Goal: Contribute content: Add original content to the website for others to see

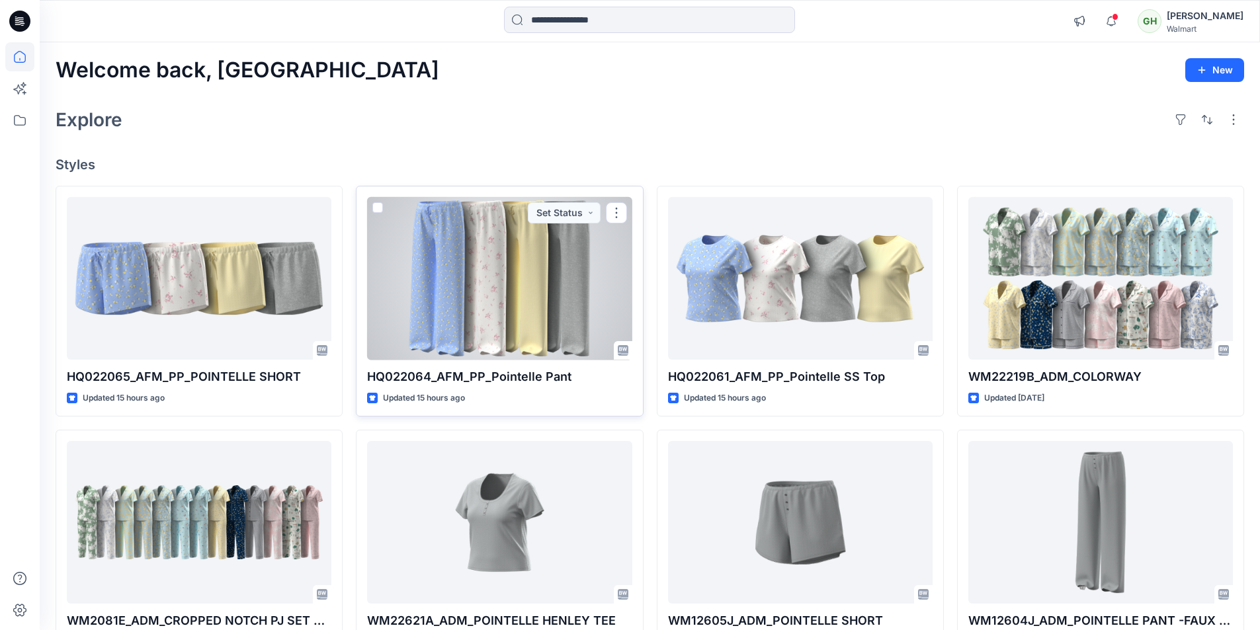
click at [499, 263] on div at bounding box center [499, 278] width 265 height 163
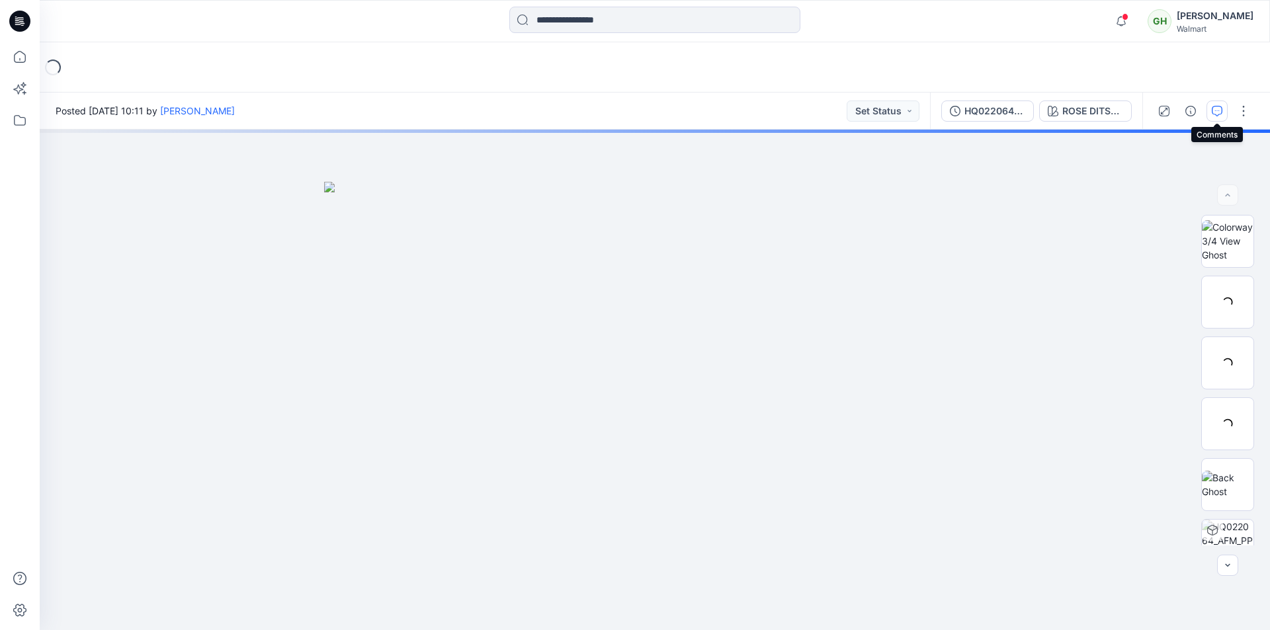
click at [1218, 116] on button "button" at bounding box center [1217, 111] width 21 height 21
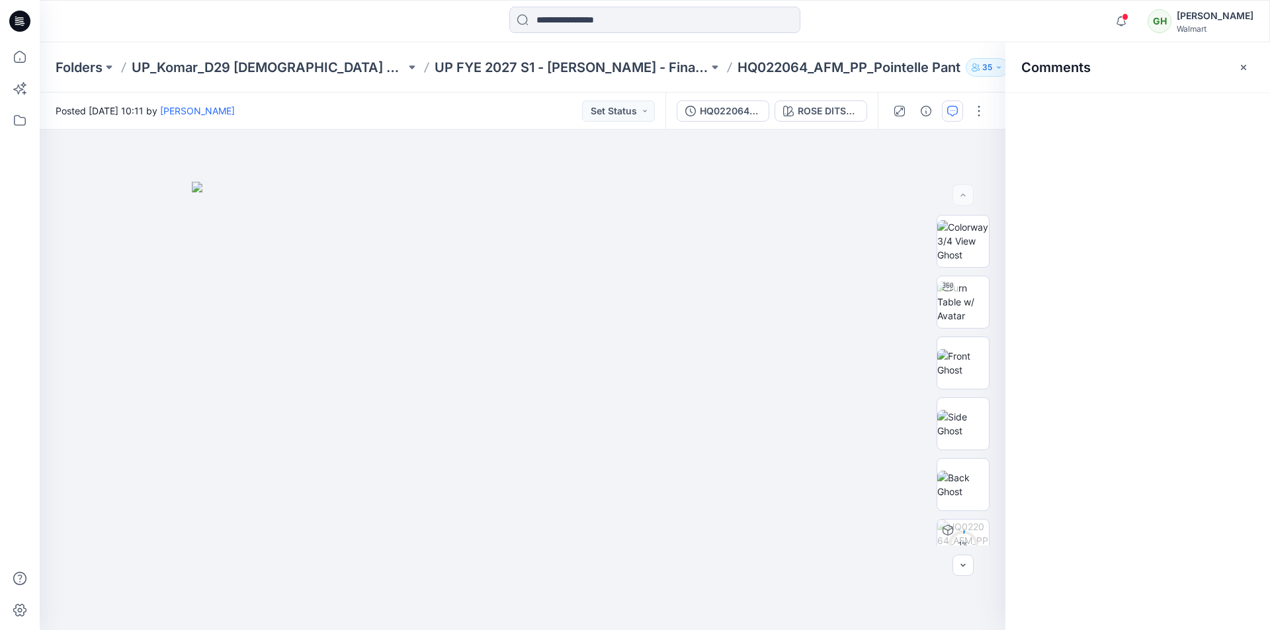
click at [1250, 67] on button "button" at bounding box center [1243, 67] width 21 height 21
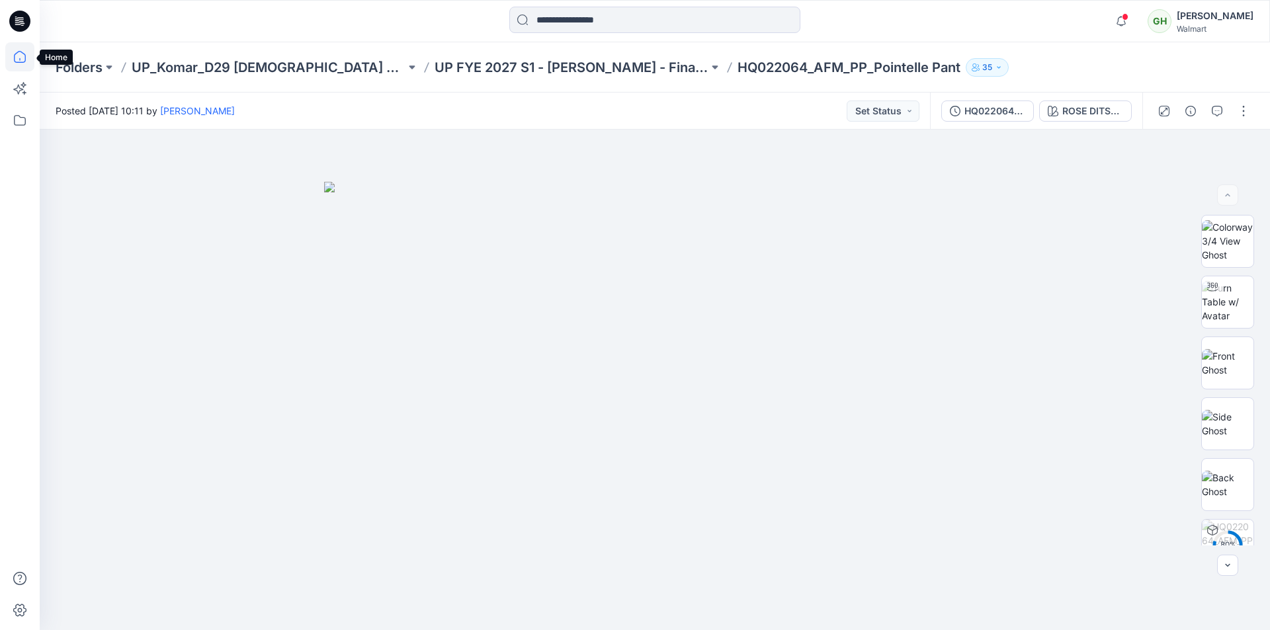
click at [16, 48] on icon at bounding box center [19, 56] width 29 height 29
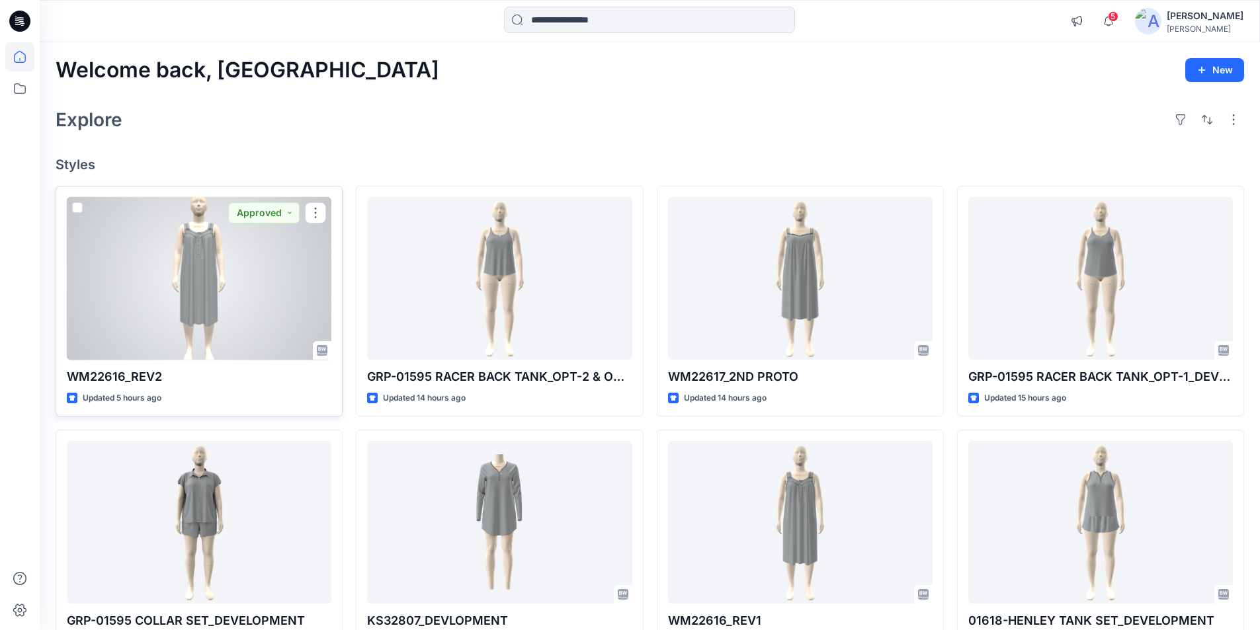
click at [191, 326] on div at bounding box center [199, 278] width 265 height 163
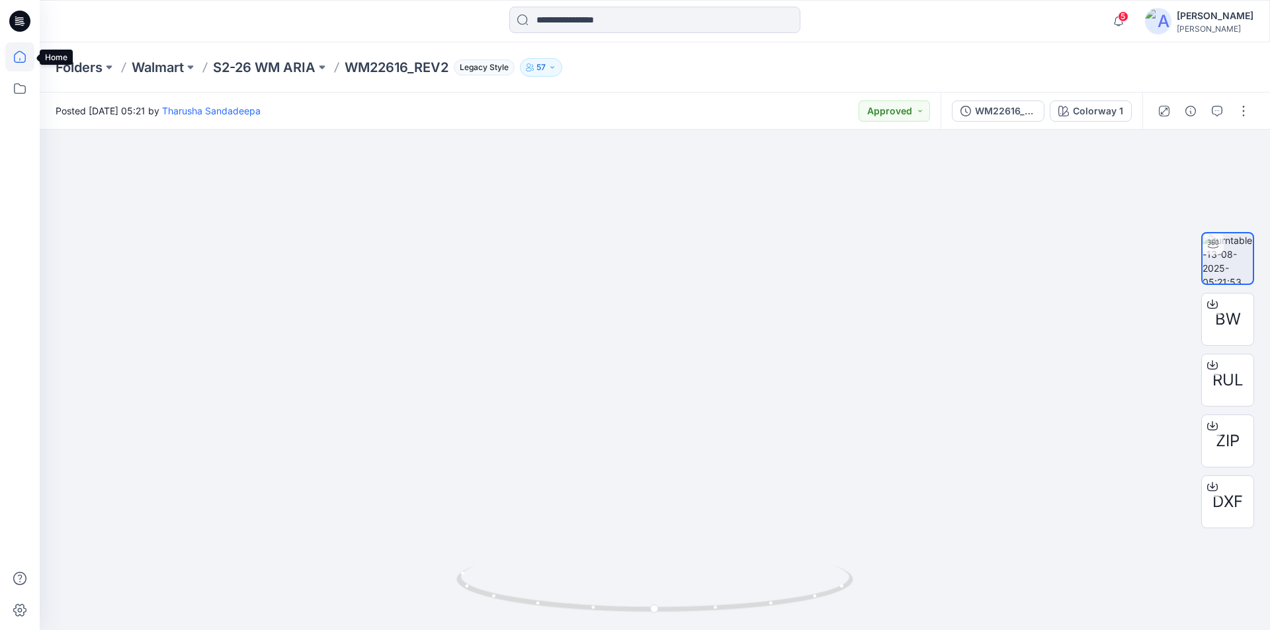
click at [13, 55] on icon at bounding box center [19, 56] width 29 height 29
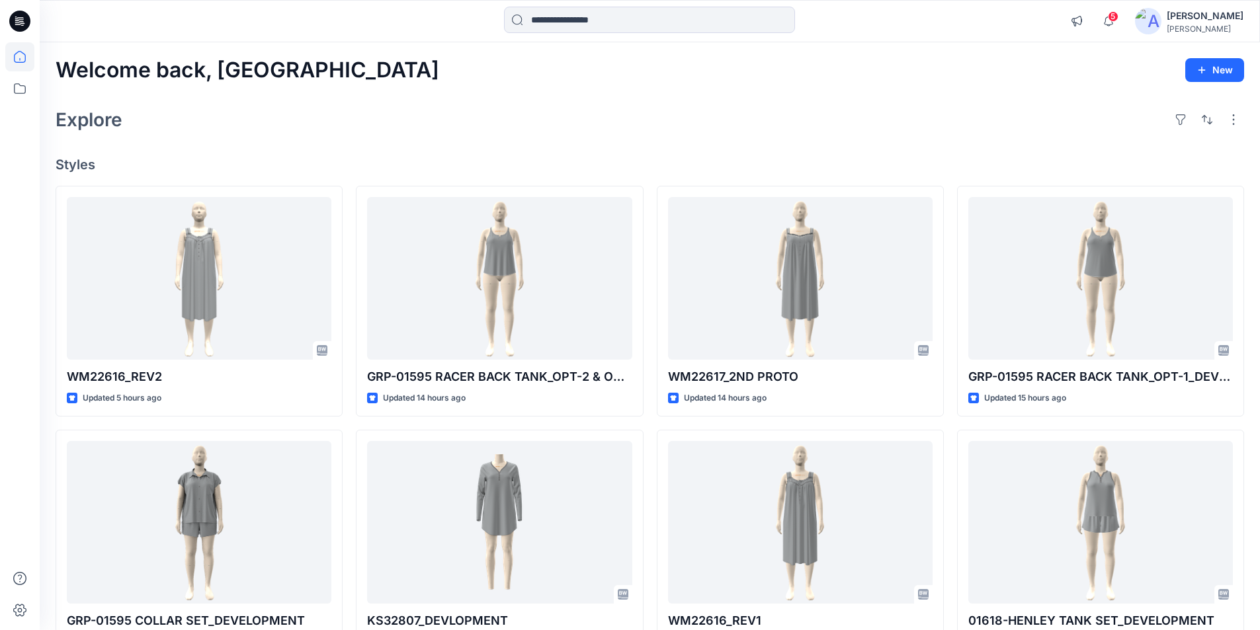
click at [5, 42] on link at bounding box center [19, 56] width 29 height 29
click at [736, 17] on input at bounding box center [649, 20] width 291 height 26
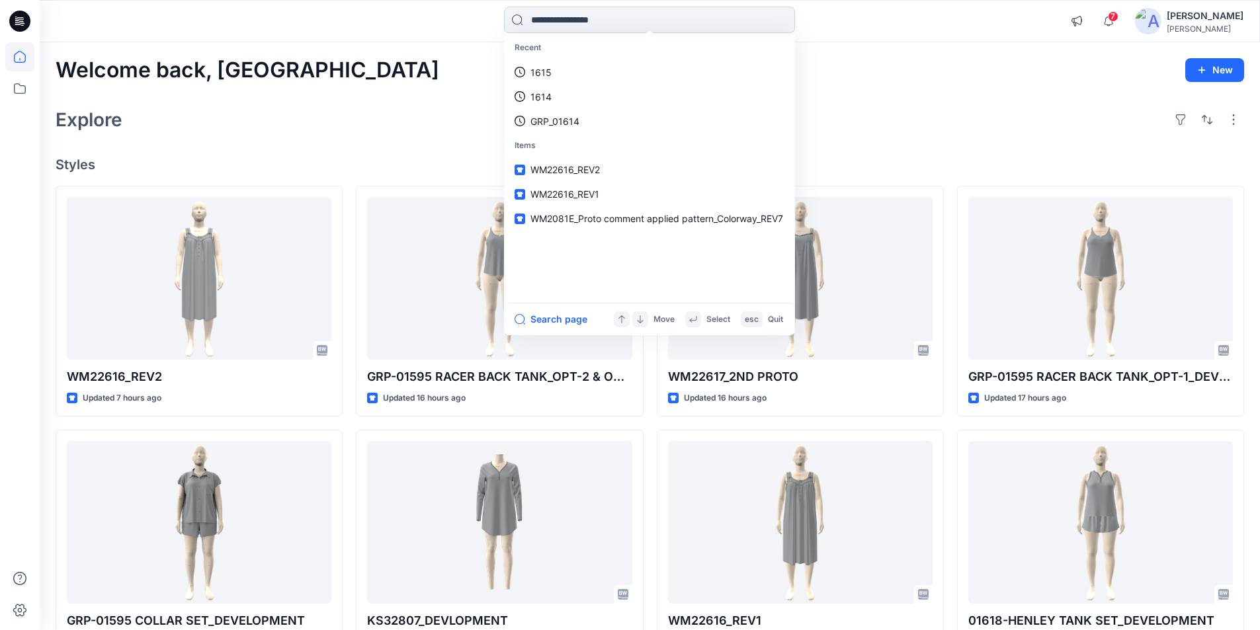
paste input "**********"
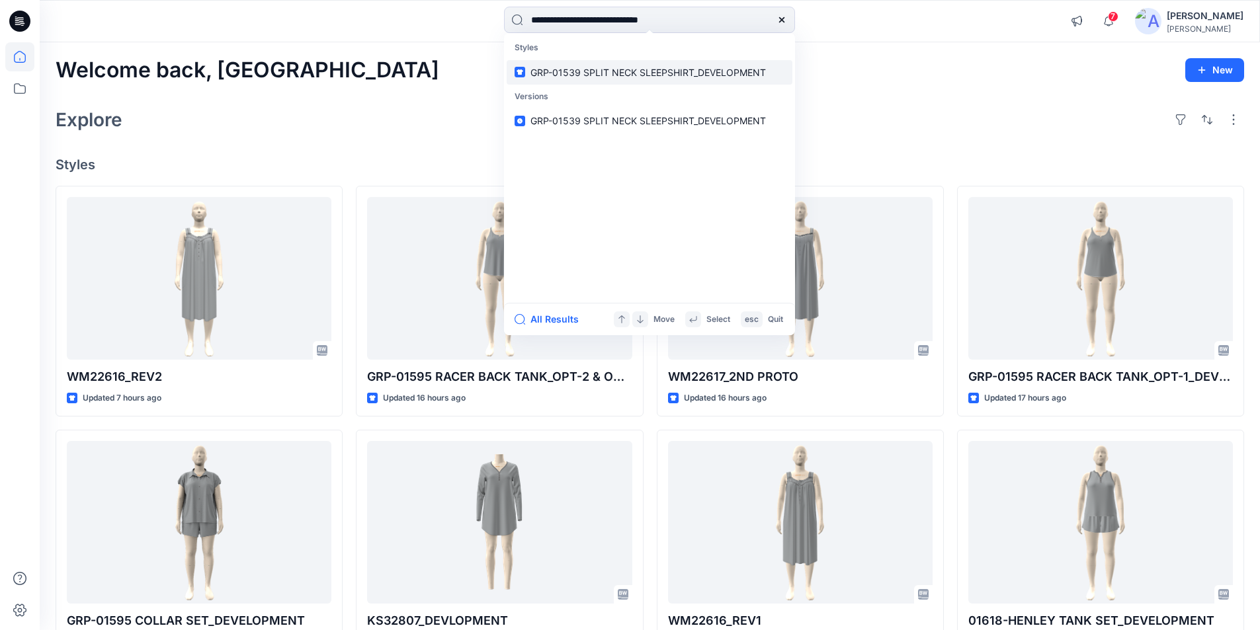
type input "**********"
click at [652, 67] on span "GRP-01539 SPLIT NECK SLEEPSHIRT_DEVELOPMENT" at bounding box center [648, 72] width 235 height 11
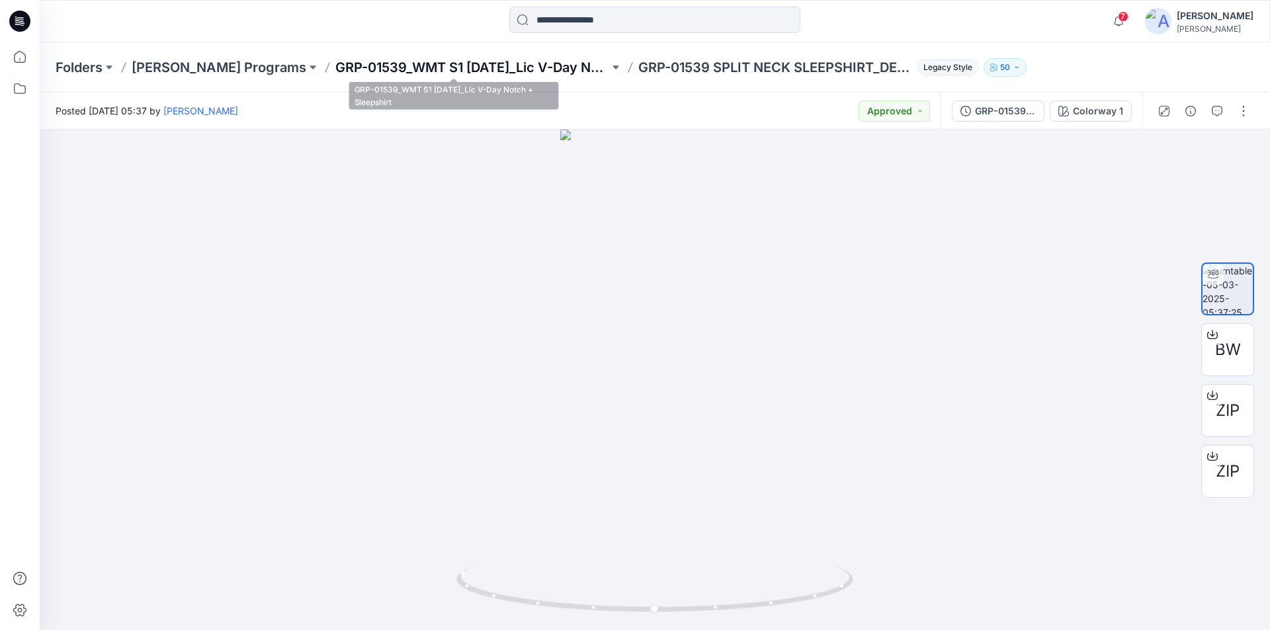
click at [537, 73] on p "GRP-01539_WMT S1 [DATE]_Lic V-Day Notch + Sleepshirt" at bounding box center [472, 67] width 274 height 19
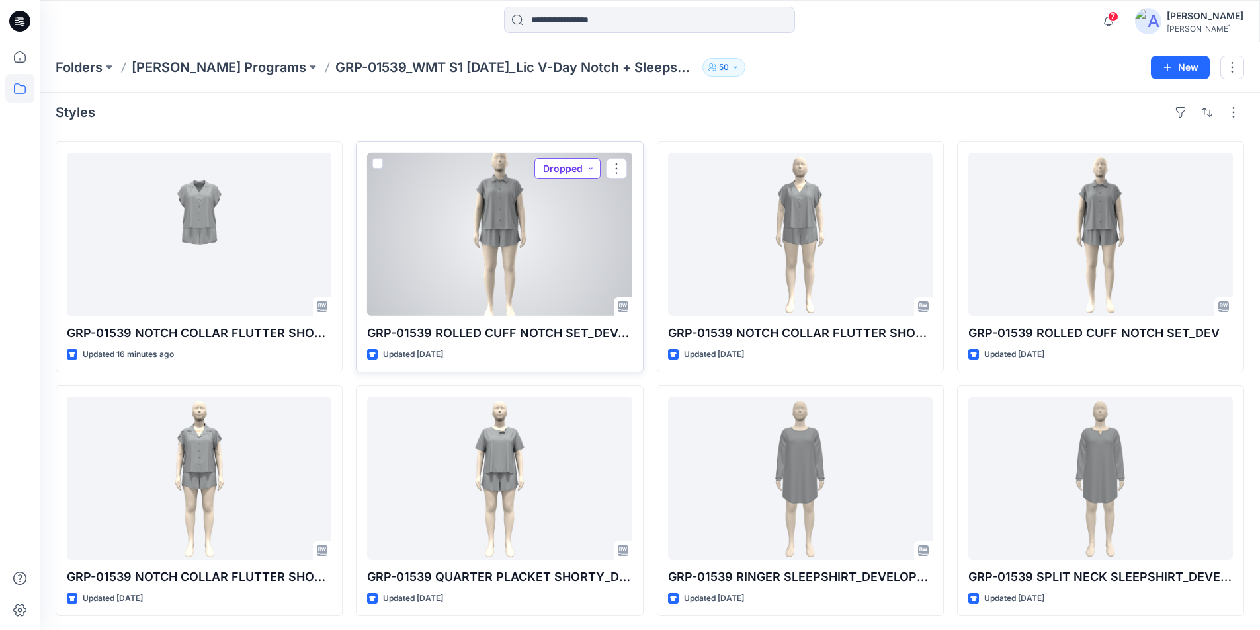
scroll to position [9, 0]
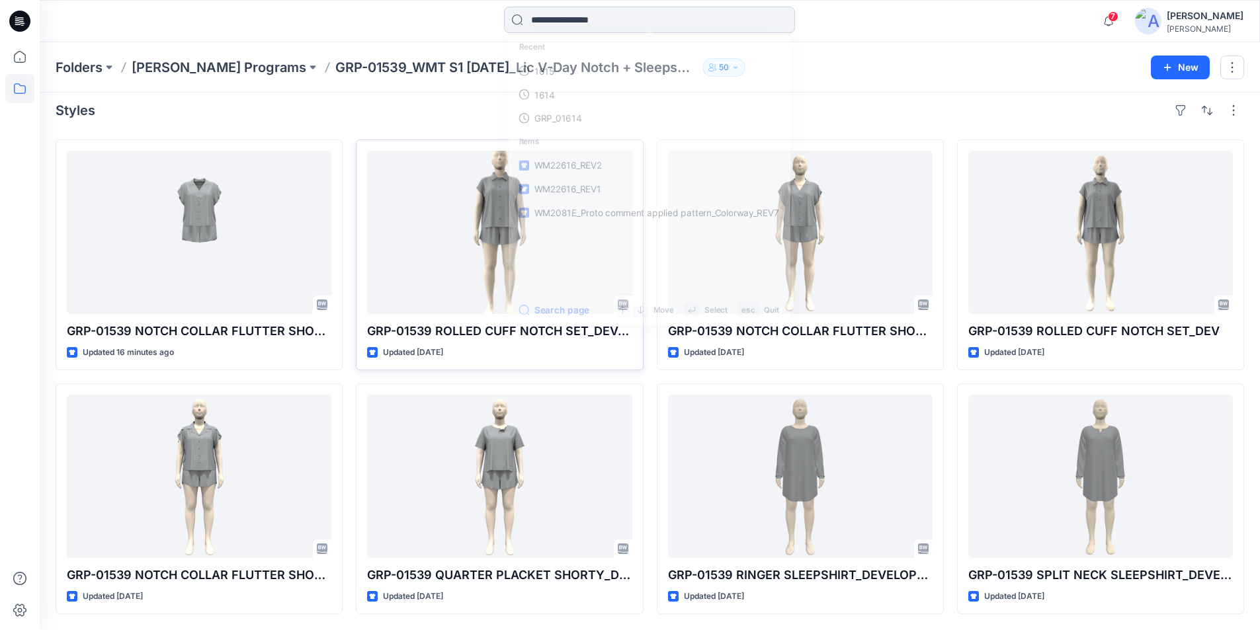
click at [692, 15] on input at bounding box center [649, 20] width 291 height 26
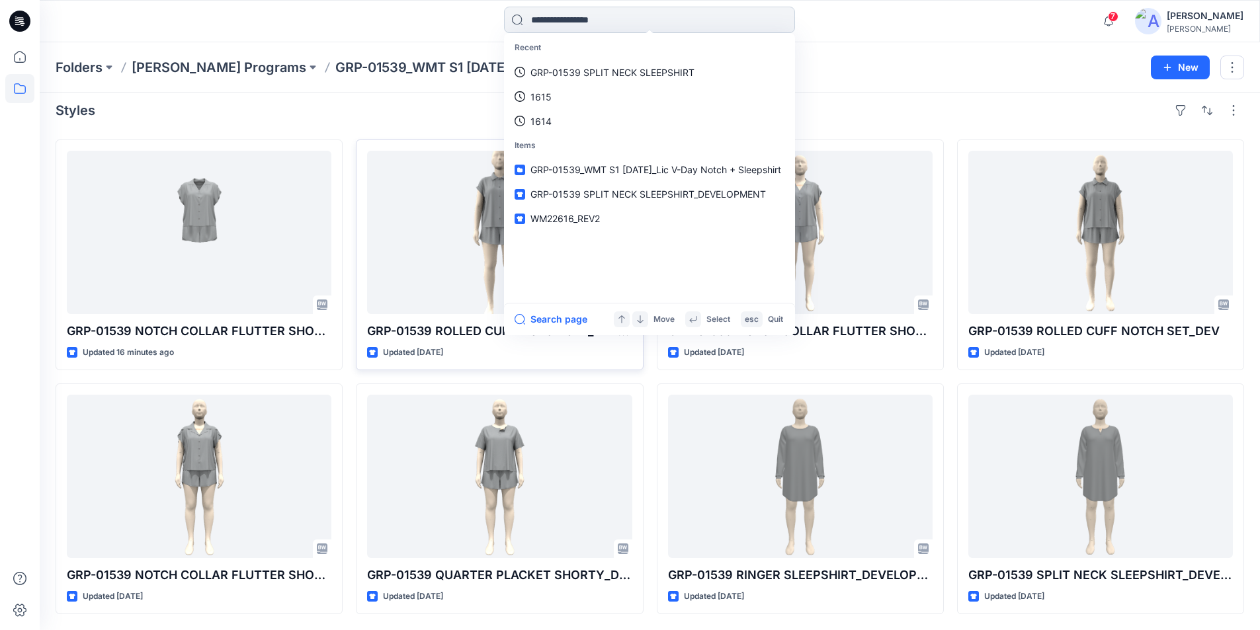
paste input "**********"
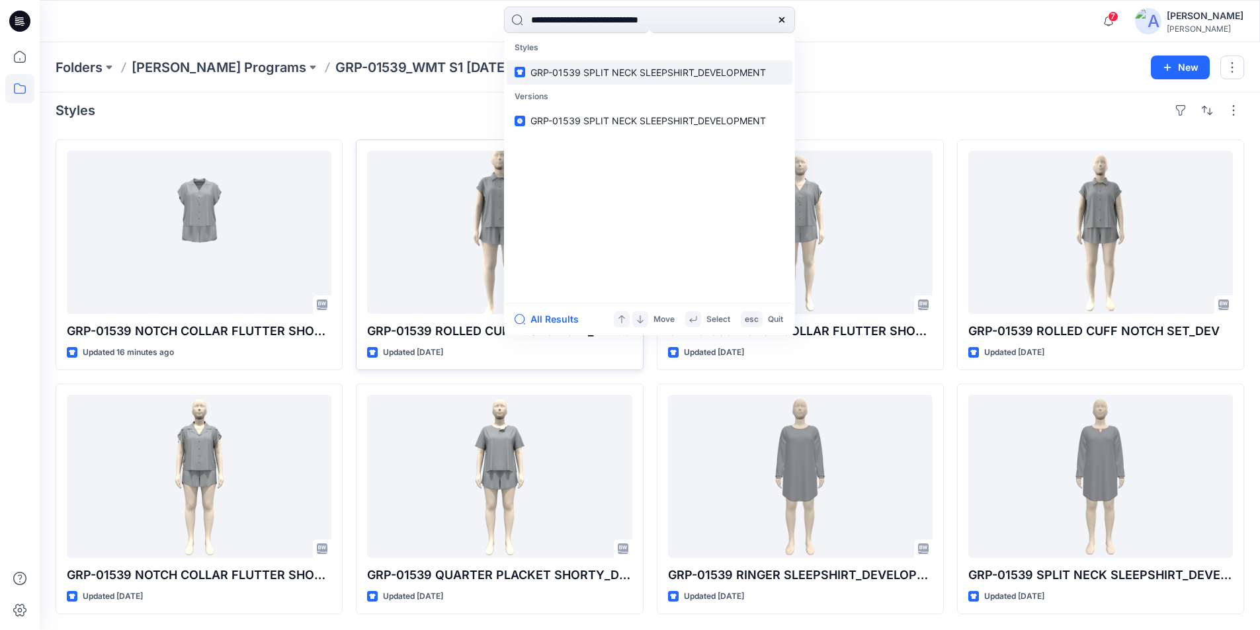
type input "**********"
click at [662, 68] on span "GRP-01539 SPLIT NECK SLEEPSHIRT_DEVELOPMENT" at bounding box center [648, 72] width 235 height 11
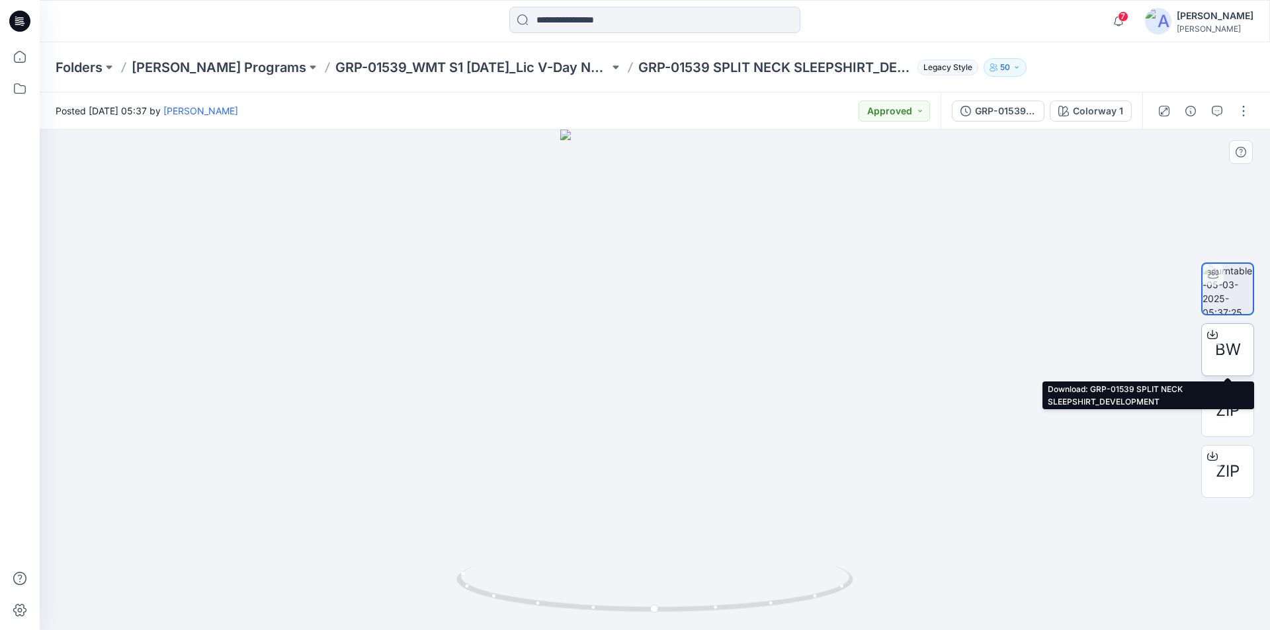
click at [1213, 335] on icon at bounding box center [1212, 332] width 5 height 7
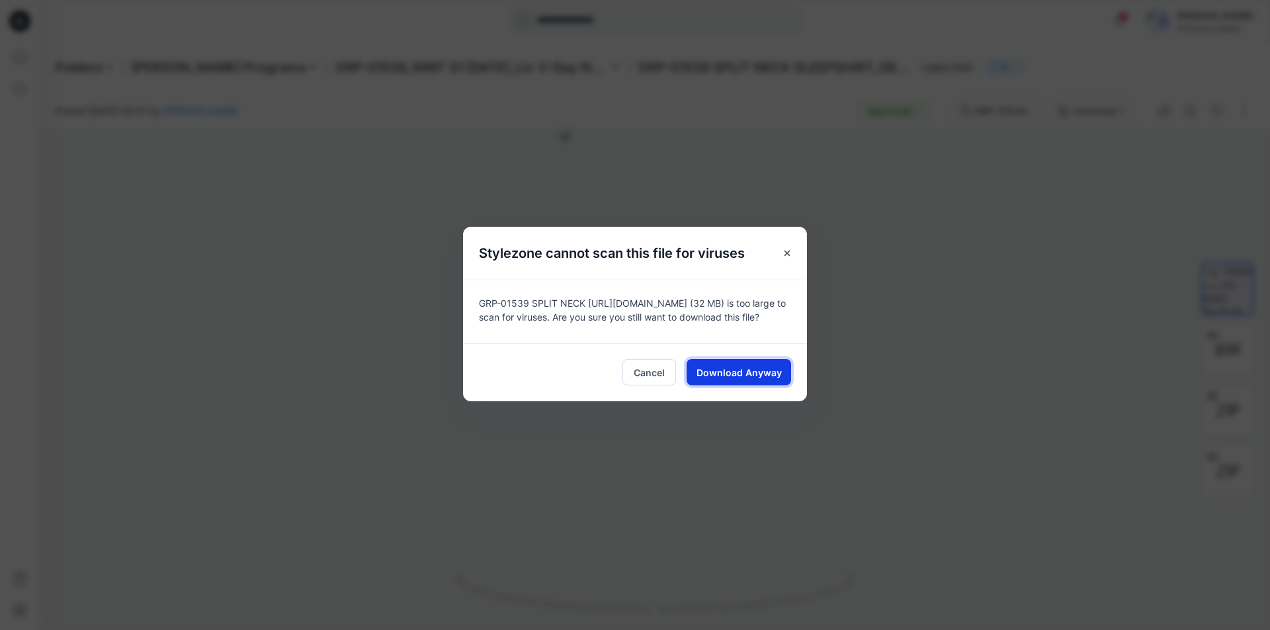
click at [756, 372] on span "Download Anyway" at bounding box center [739, 373] width 85 height 14
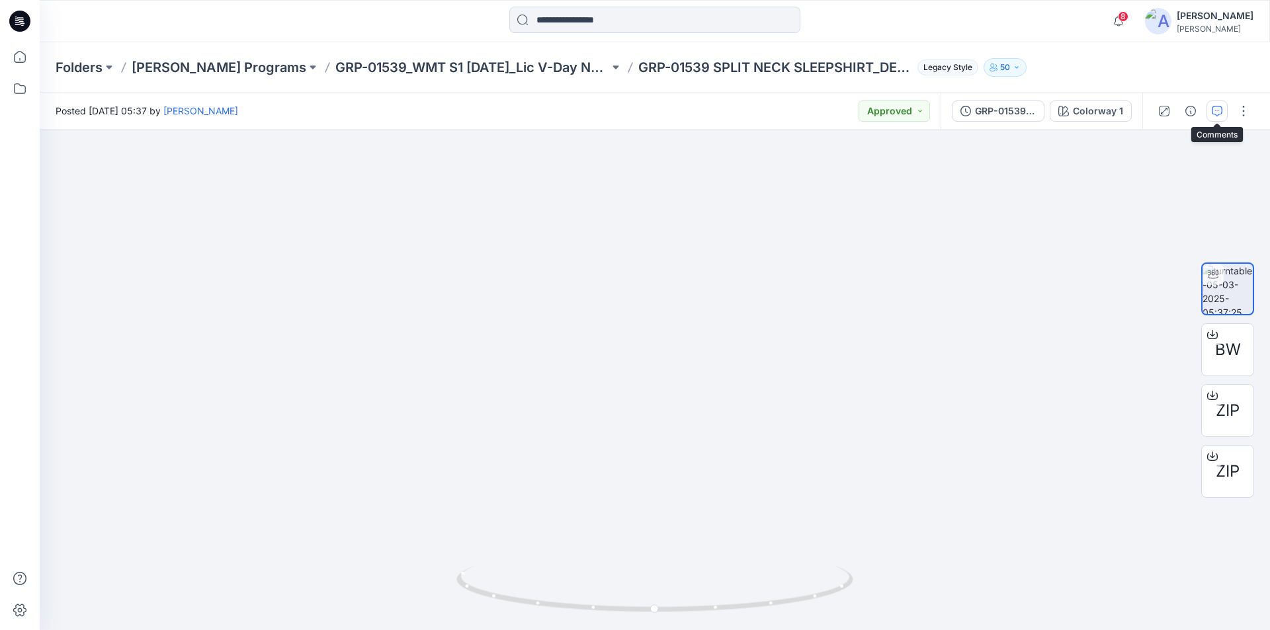
click at [1215, 118] on button "button" at bounding box center [1217, 111] width 21 height 21
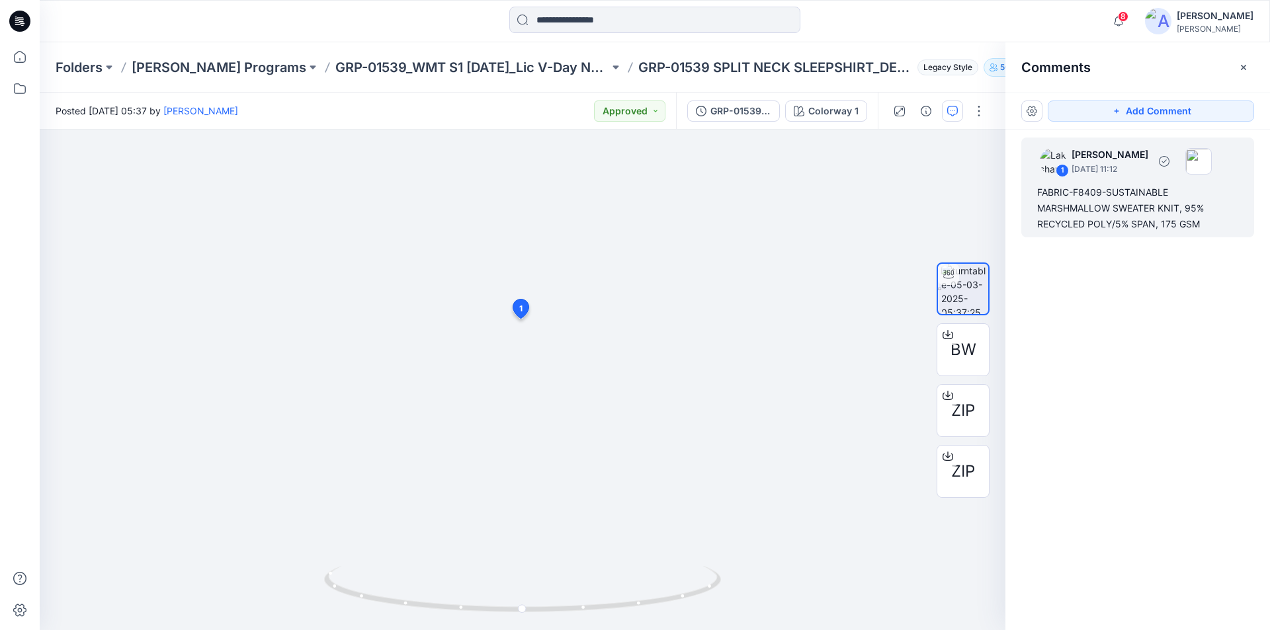
click at [1115, 212] on div "FABRIC-F8409-SUSTAINABLE MARSHMALLOW SWEATER KNIT, 95% RECYCLED POLY/5% SPAN, 1…" at bounding box center [1137, 209] width 201 height 48
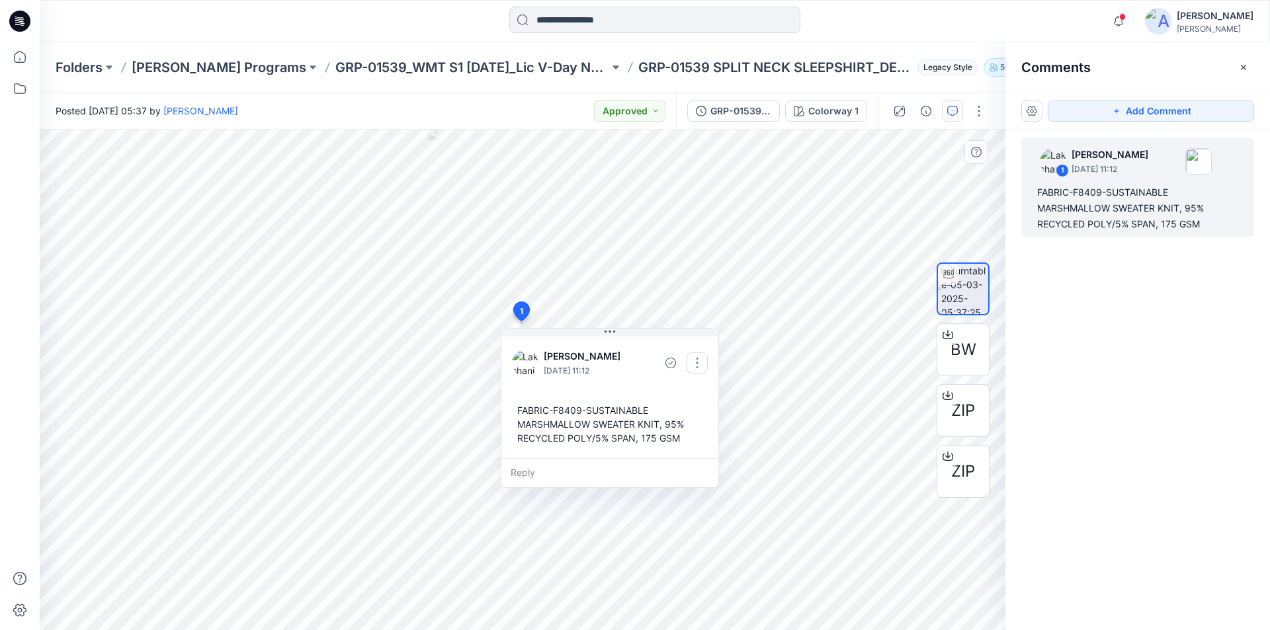
click at [699, 367] on button "button" at bounding box center [697, 363] width 21 height 21
click at [691, 394] on p "Edit comment" at bounding box center [701, 394] width 60 height 14
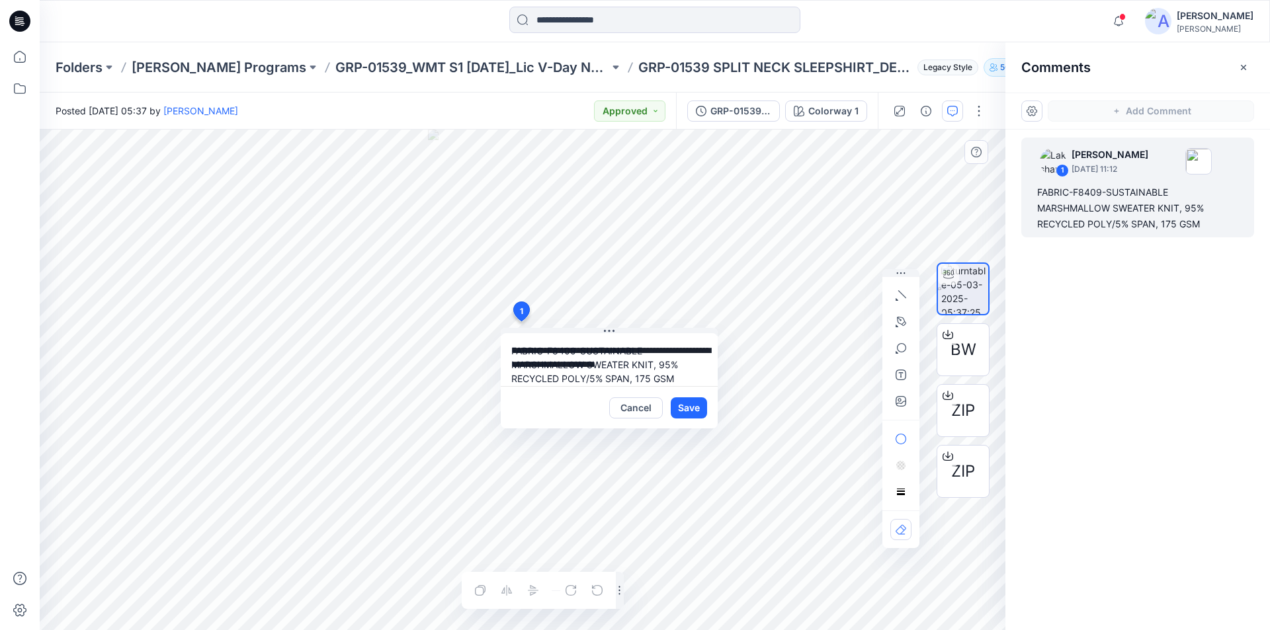
click at [415, 331] on div "**********" at bounding box center [523, 380] width 966 height 501
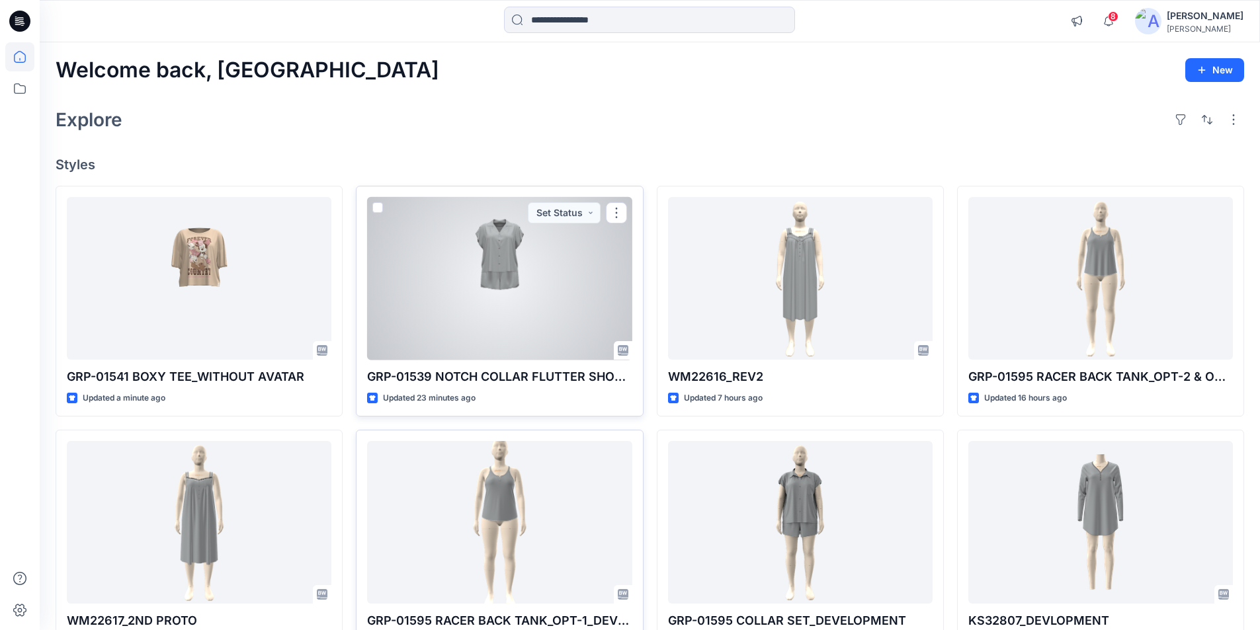
click at [486, 332] on div at bounding box center [499, 278] width 265 height 163
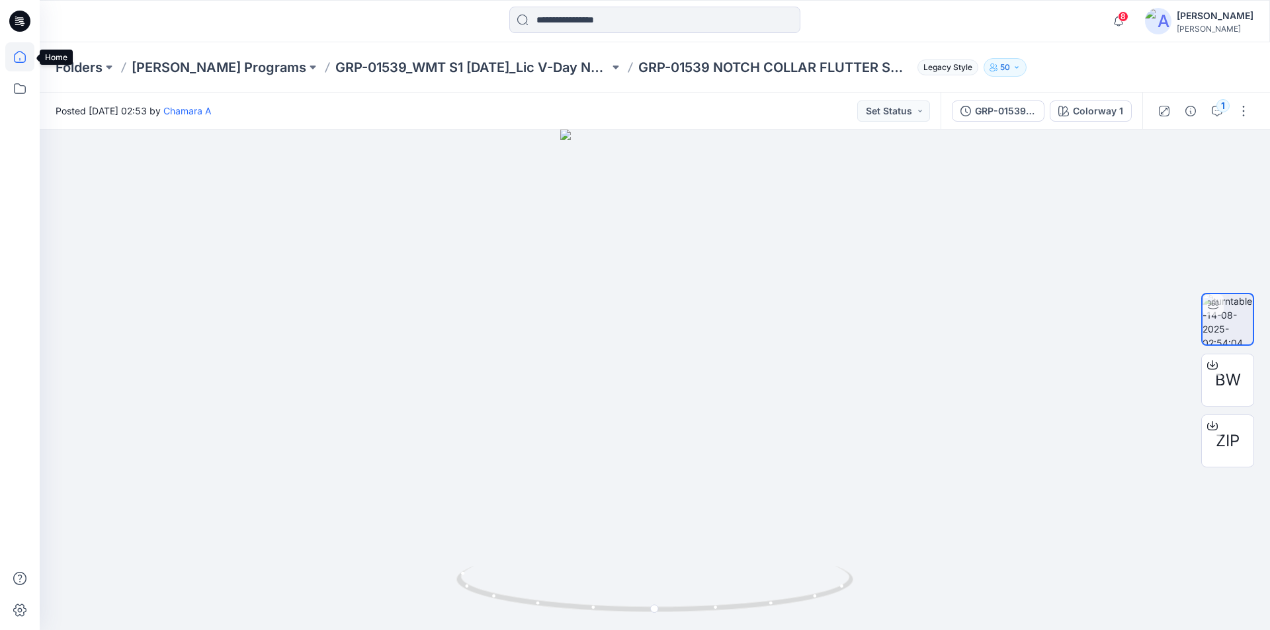
click at [20, 54] on icon at bounding box center [19, 56] width 29 height 29
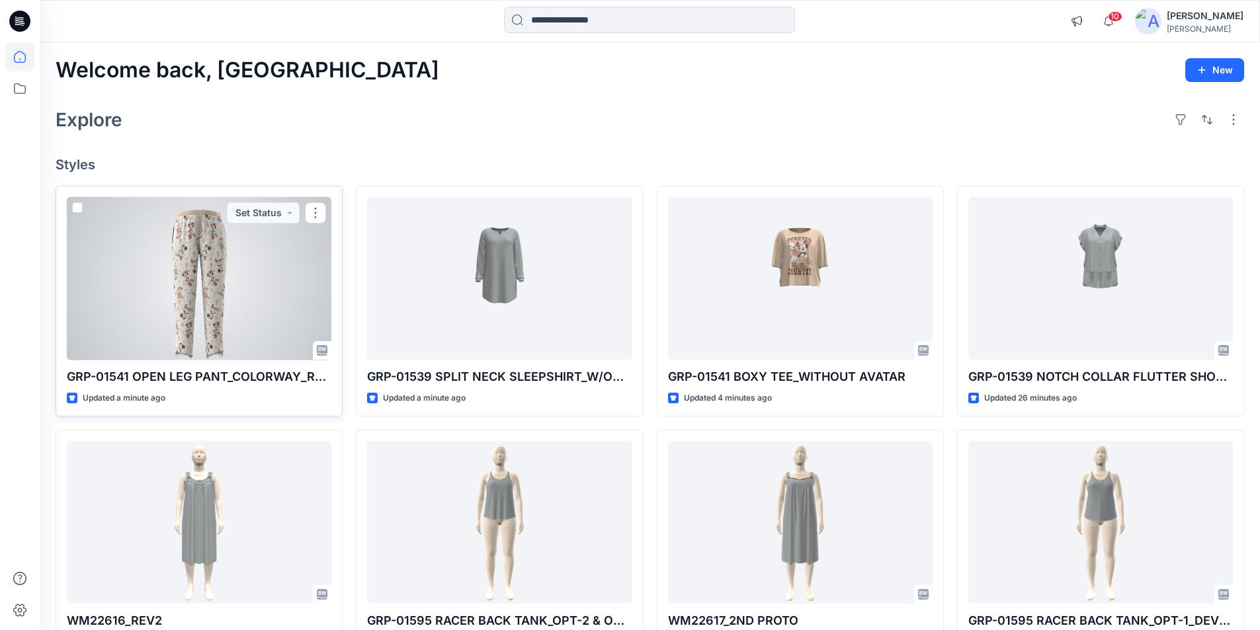
click at [181, 310] on div at bounding box center [199, 278] width 265 height 163
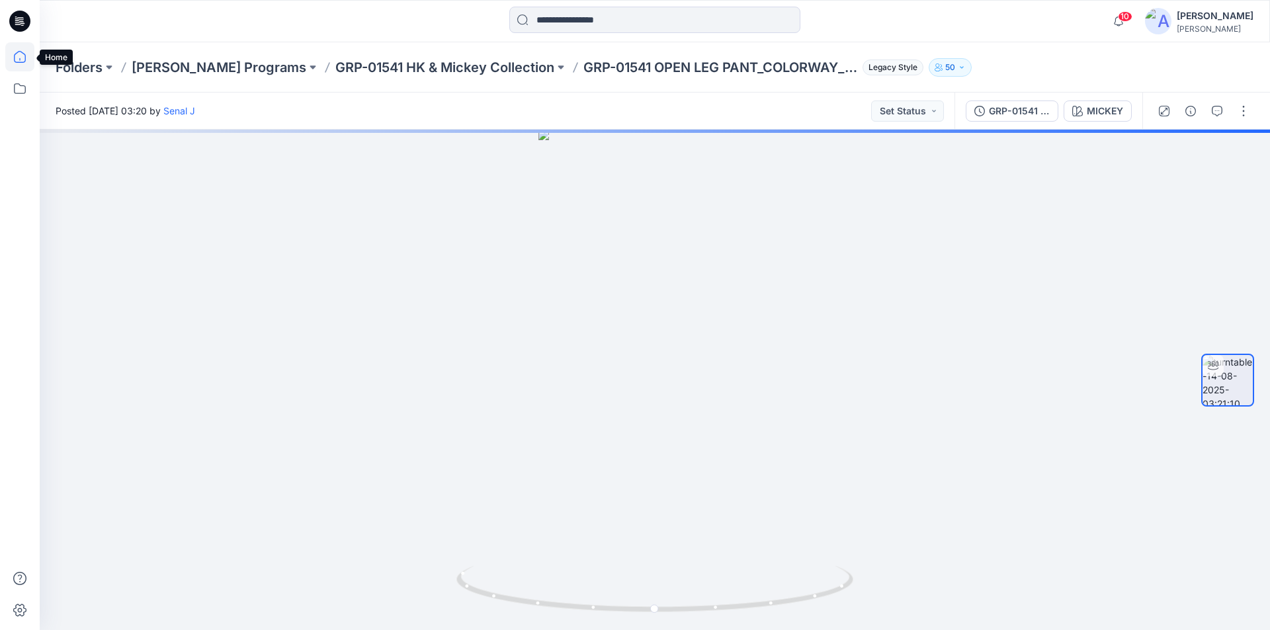
click at [22, 58] on icon at bounding box center [19, 56] width 29 height 29
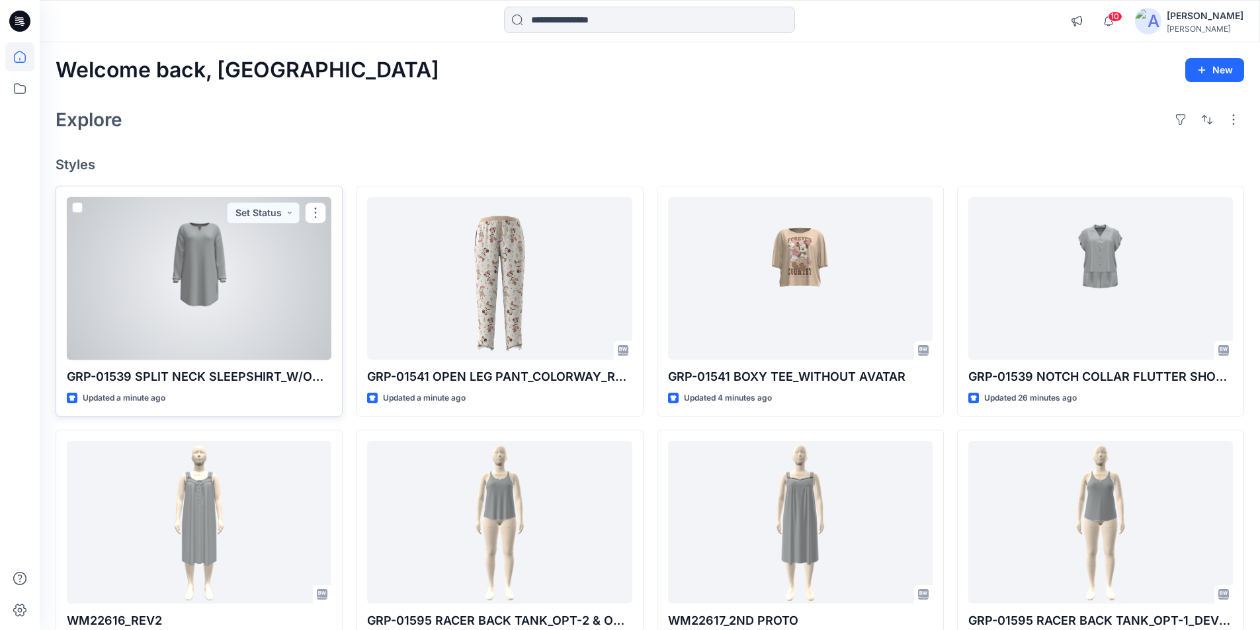
click at [228, 309] on div at bounding box center [199, 278] width 265 height 163
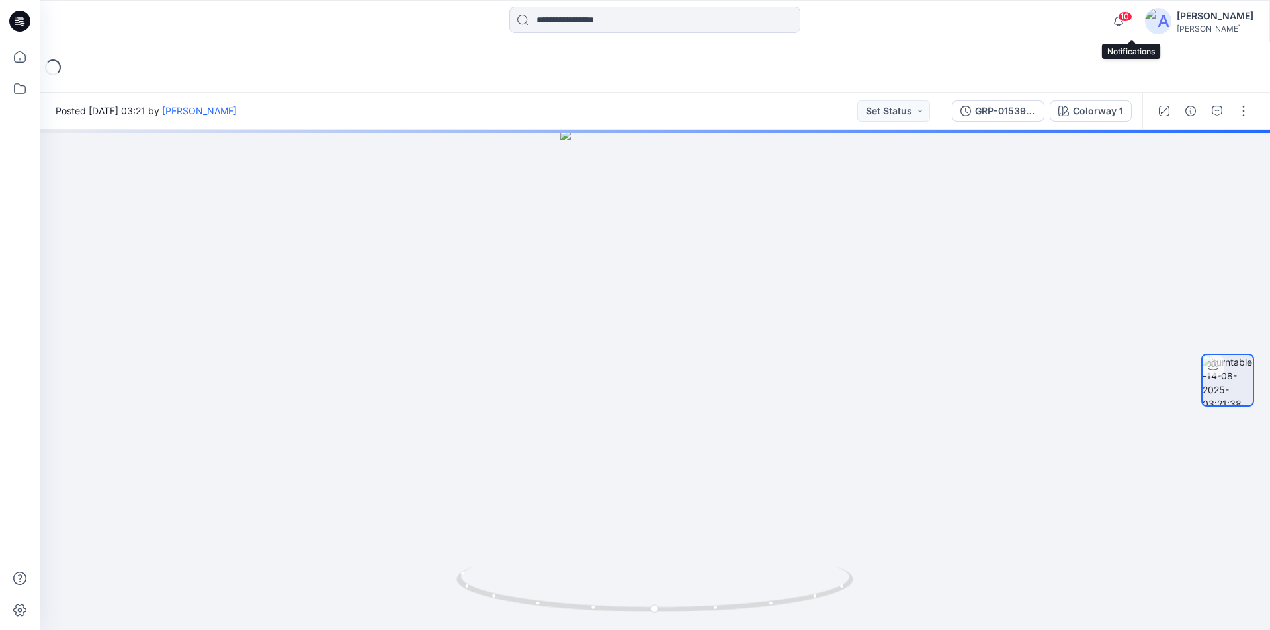
click at [1132, 18] on span "10" at bounding box center [1125, 16] width 15 height 11
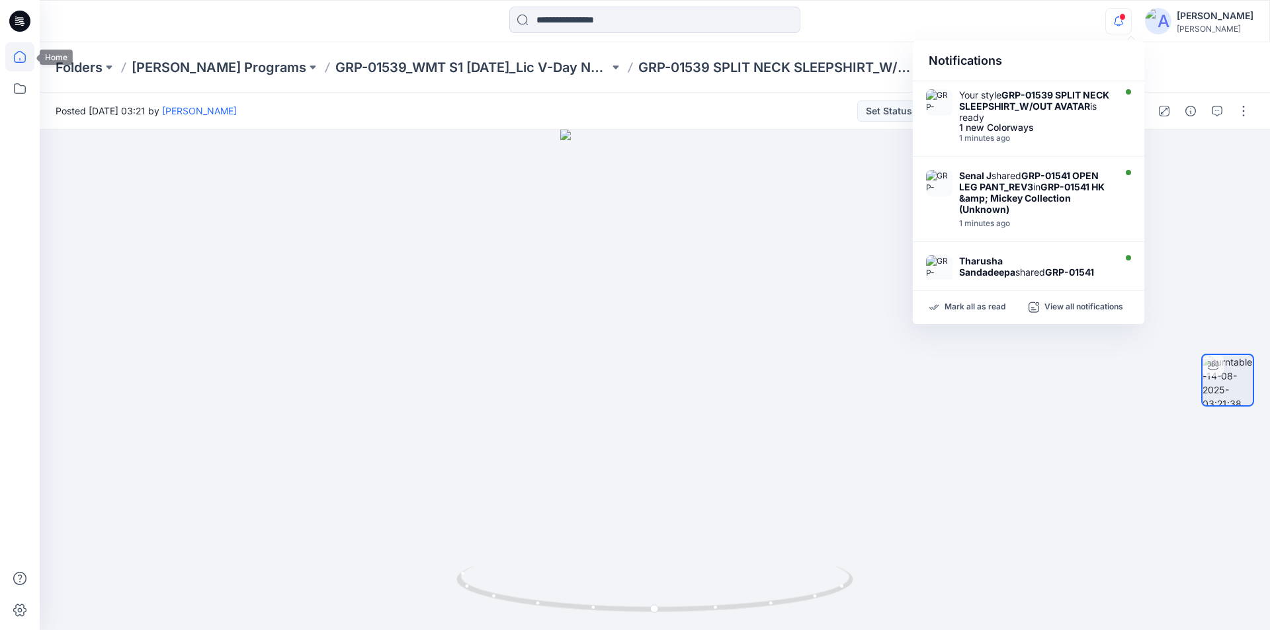
click at [14, 56] on icon at bounding box center [19, 56] width 29 height 29
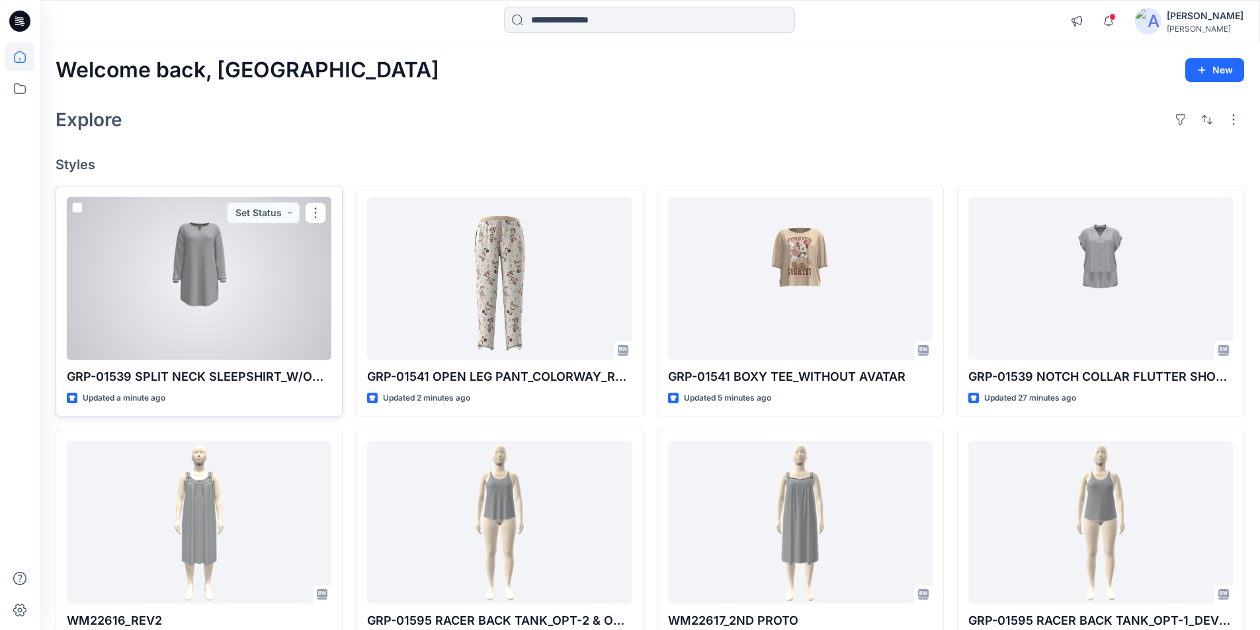
click at [245, 286] on div at bounding box center [199, 278] width 265 height 163
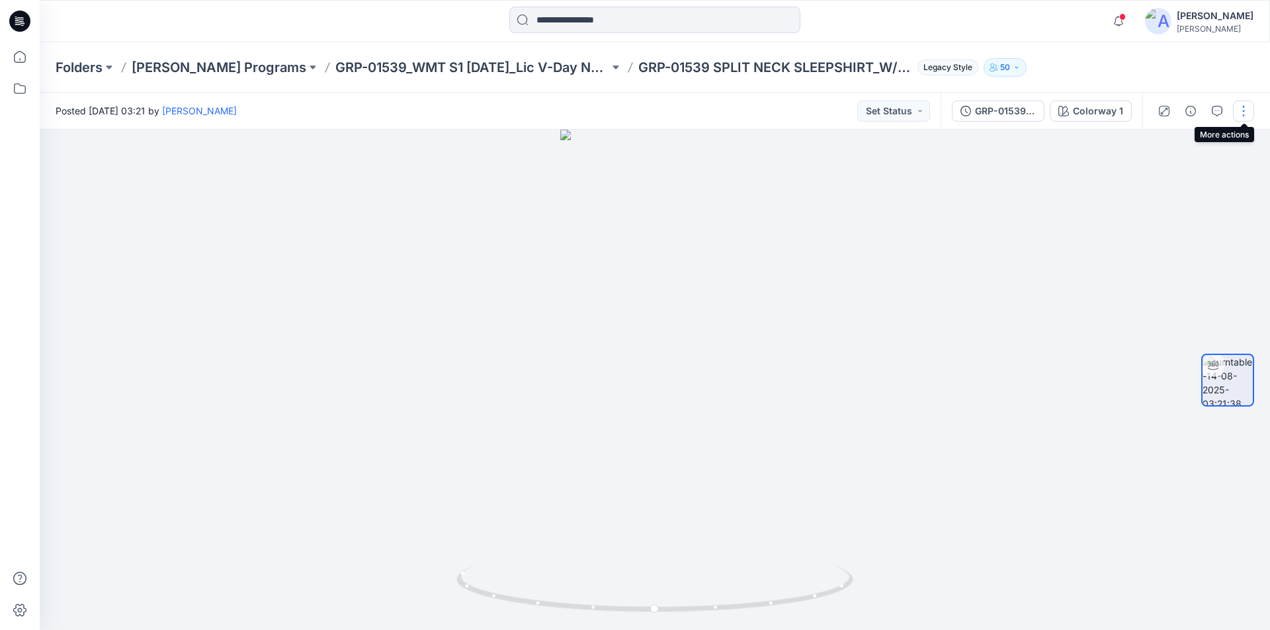
click at [1241, 107] on button "button" at bounding box center [1243, 111] width 21 height 21
click at [1188, 146] on button "Edit" at bounding box center [1188, 142] width 122 height 24
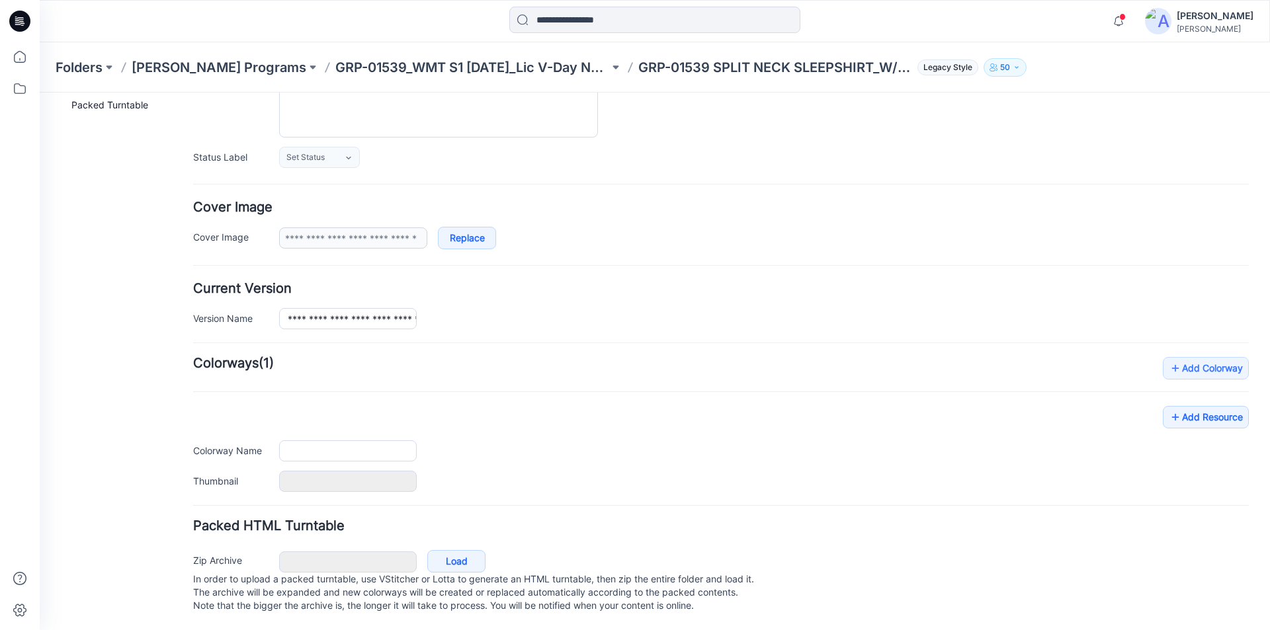
type input "**********"
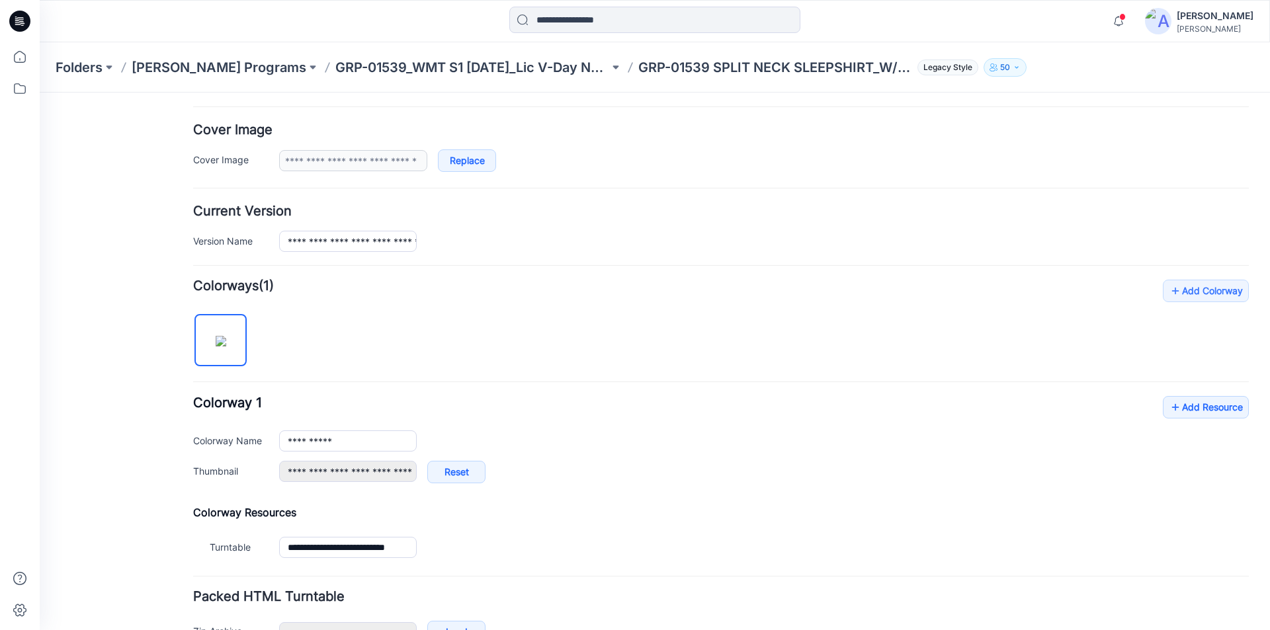
scroll to position [310, 0]
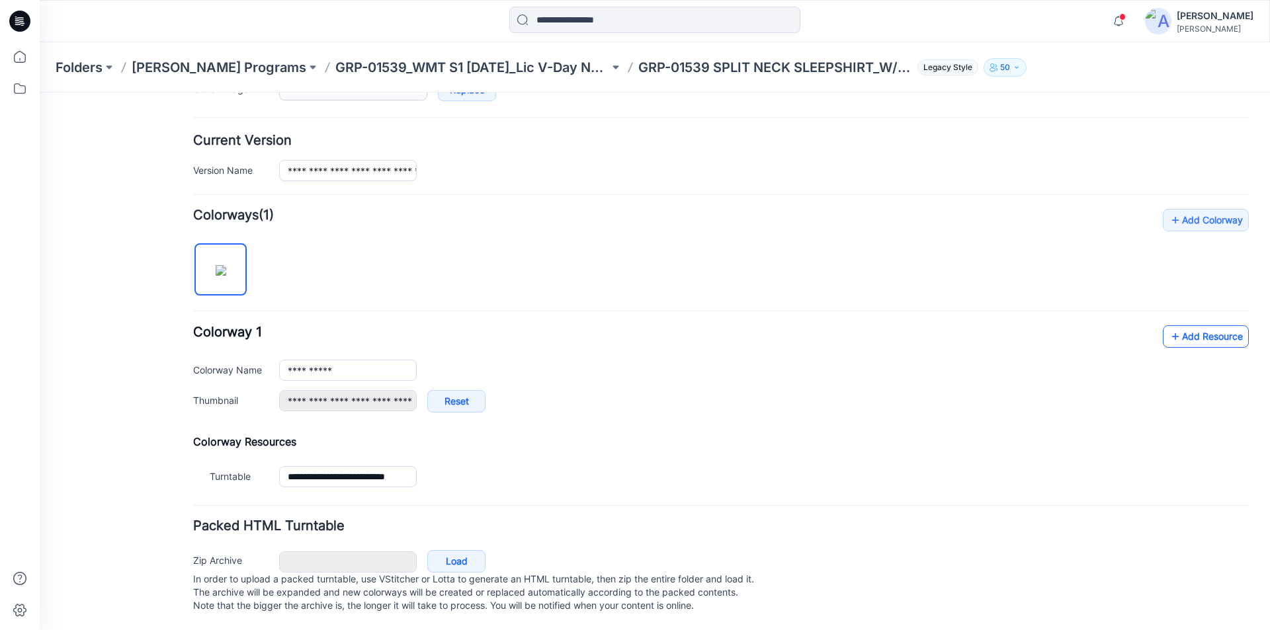
click at [1192, 325] on link "Add Resource" at bounding box center [1206, 336] width 86 height 22
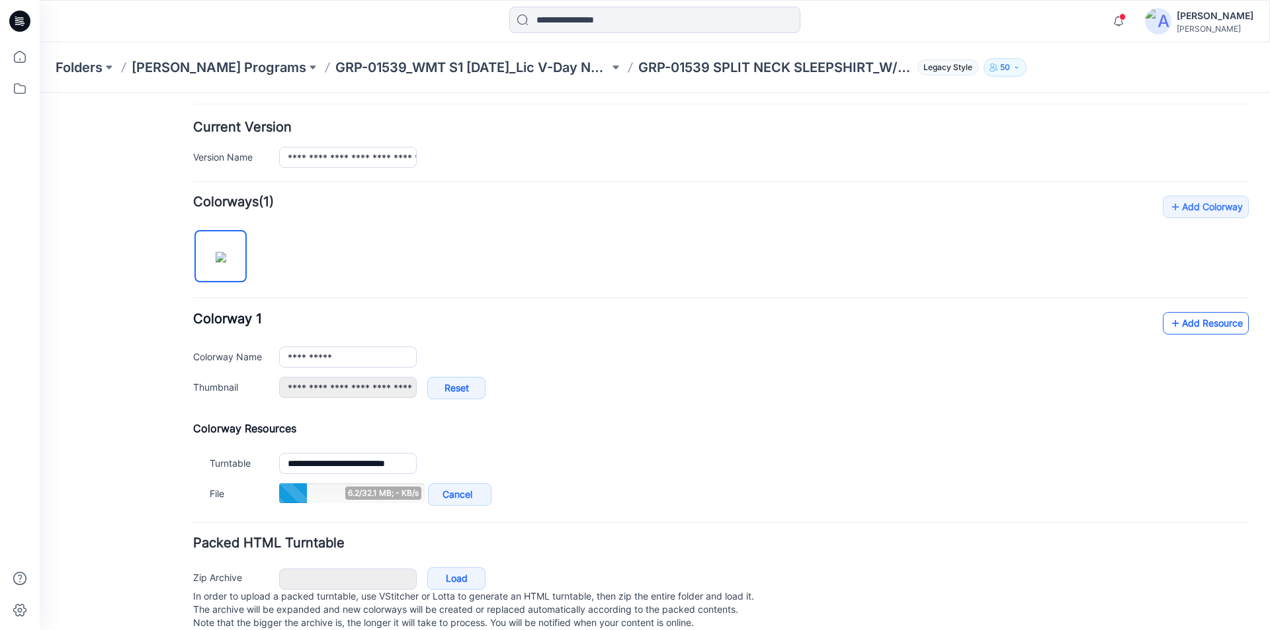
click at [1173, 322] on link "Add Resource" at bounding box center [1206, 323] width 86 height 22
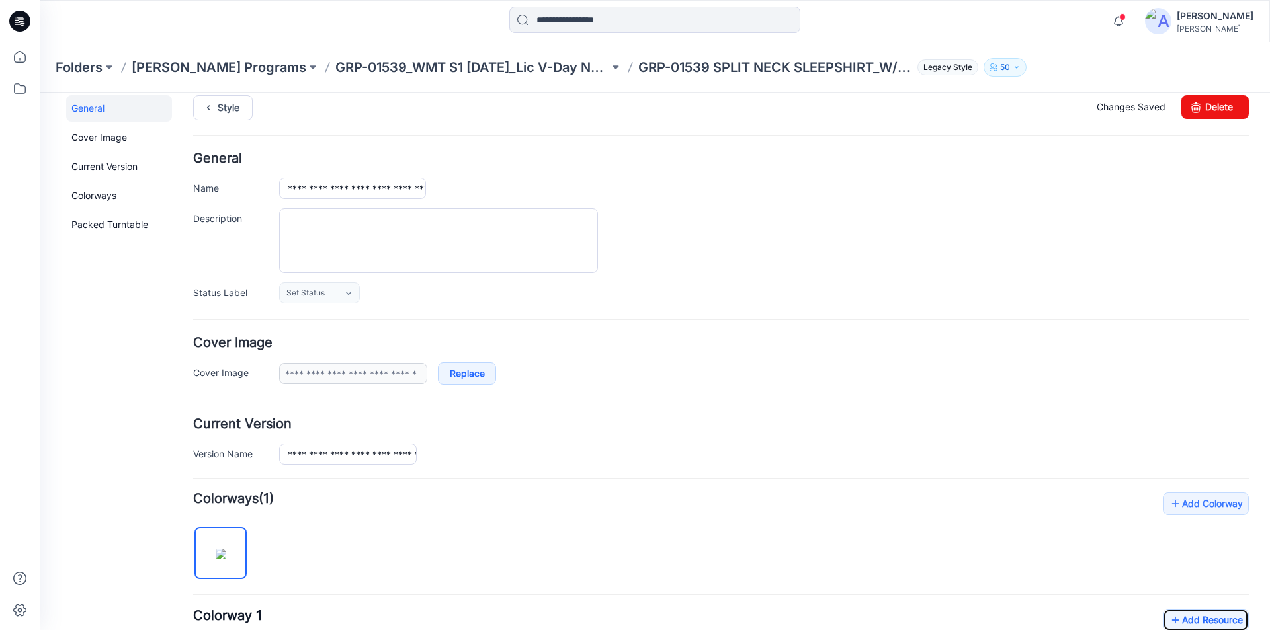
scroll to position [0, 0]
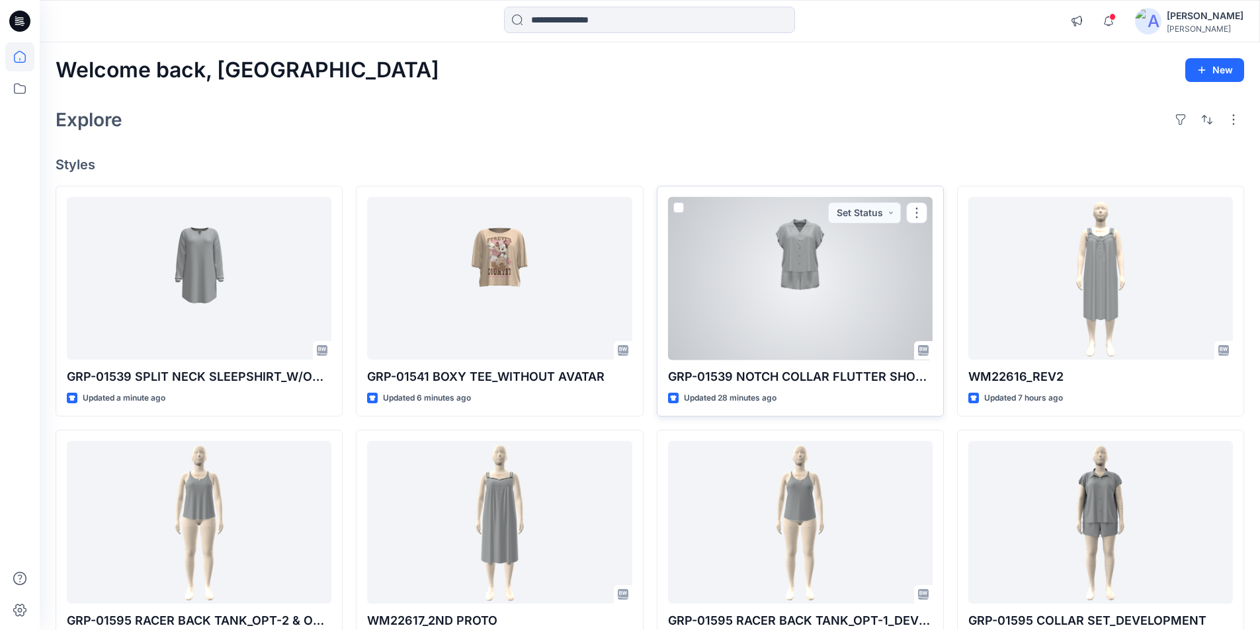
click at [824, 308] on div at bounding box center [800, 278] width 265 height 163
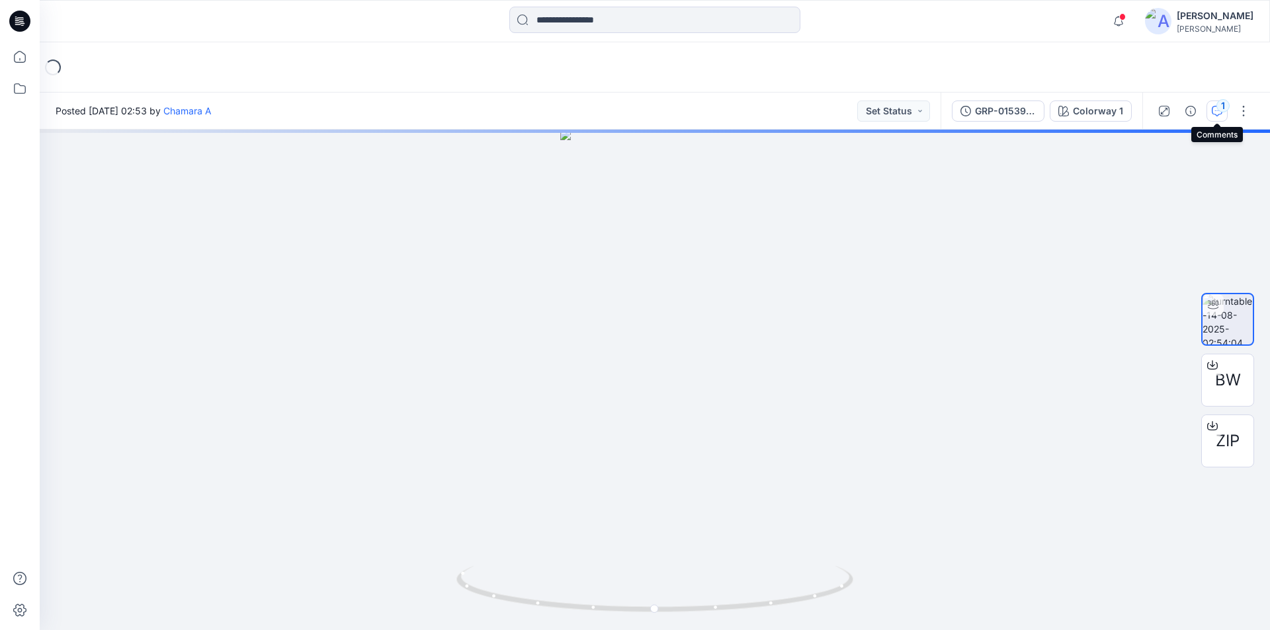
click at [1217, 112] on icon "button" at bounding box center [1217, 111] width 11 height 11
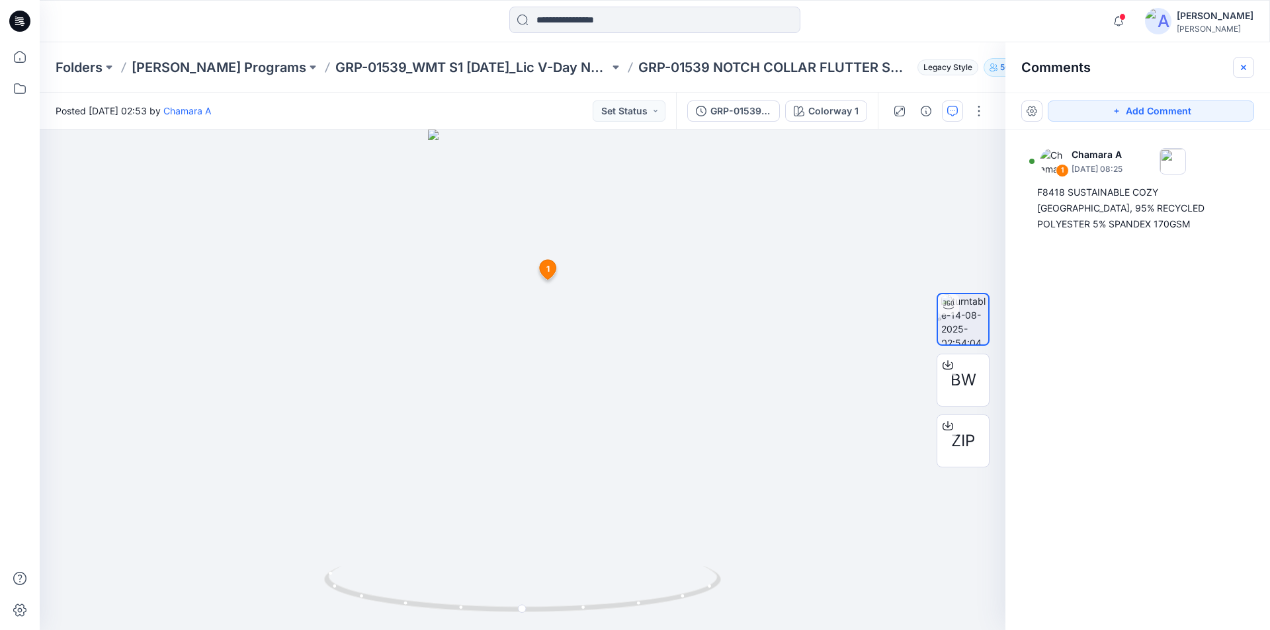
click at [1244, 69] on icon "button" at bounding box center [1243, 67] width 11 height 11
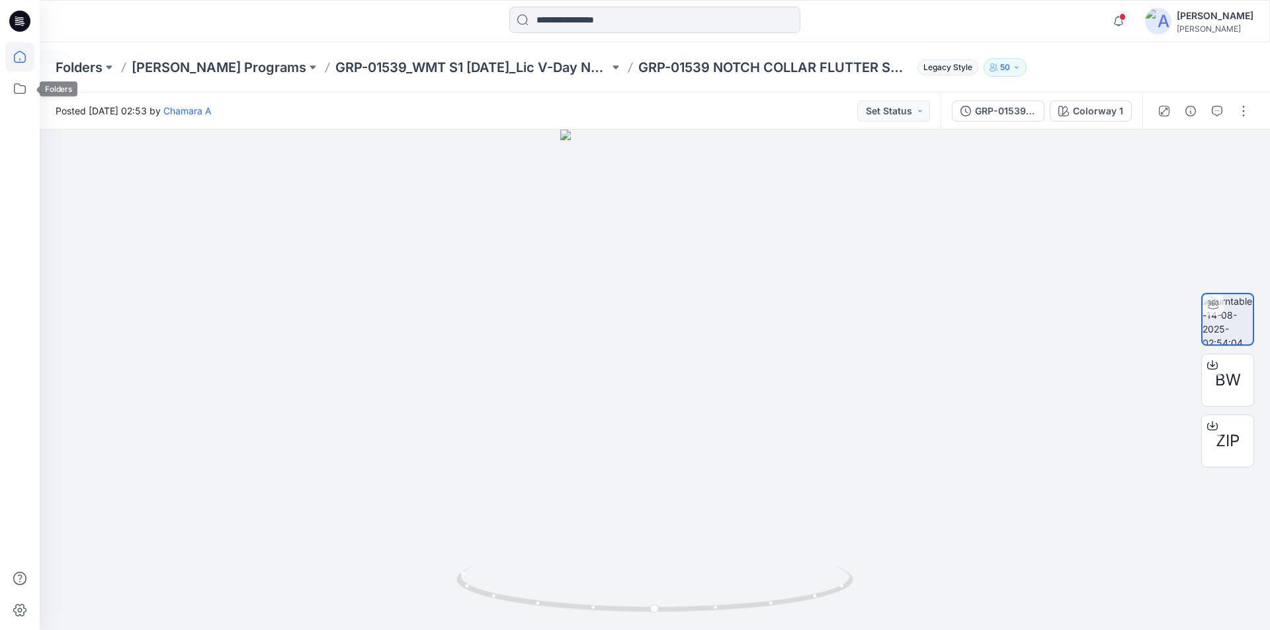
click at [18, 62] on icon at bounding box center [20, 57] width 12 height 12
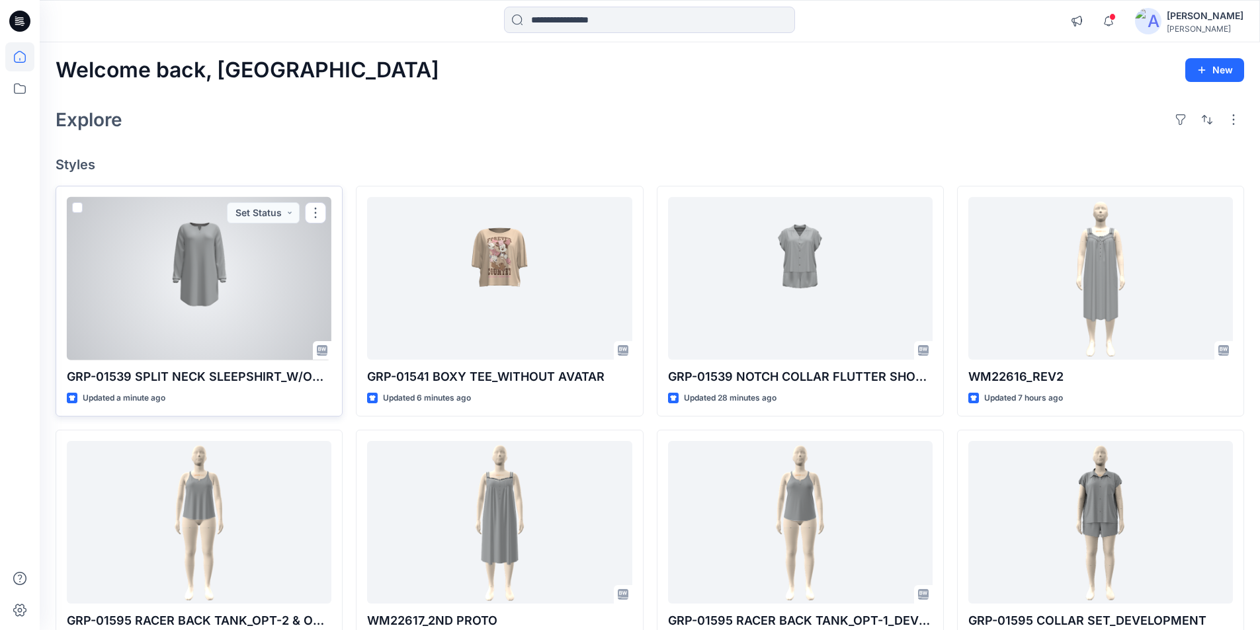
click at [255, 267] on div at bounding box center [199, 278] width 265 height 163
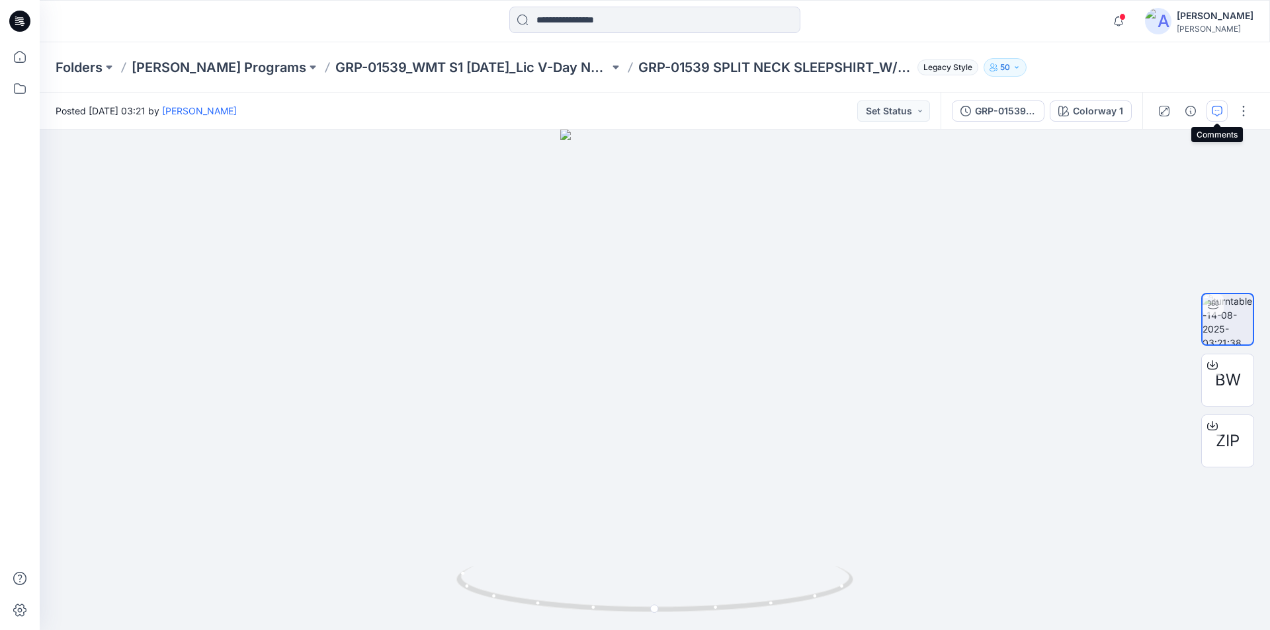
click at [1213, 110] on icon "button" at bounding box center [1217, 111] width 11 height 11
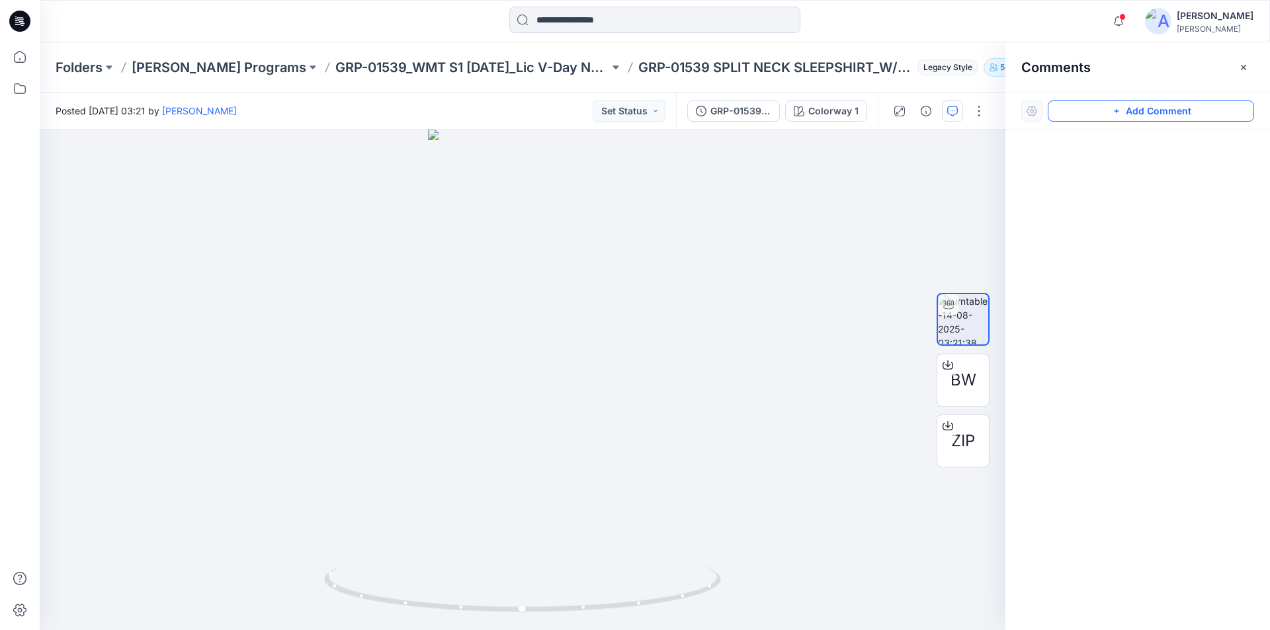
click at [1127, 116] on button "Add Comment" at bounding box center [1151, 111] width 206 height 21
click at [537, 322] on div "1" at bounding box center [523, 380] width 966 height 501
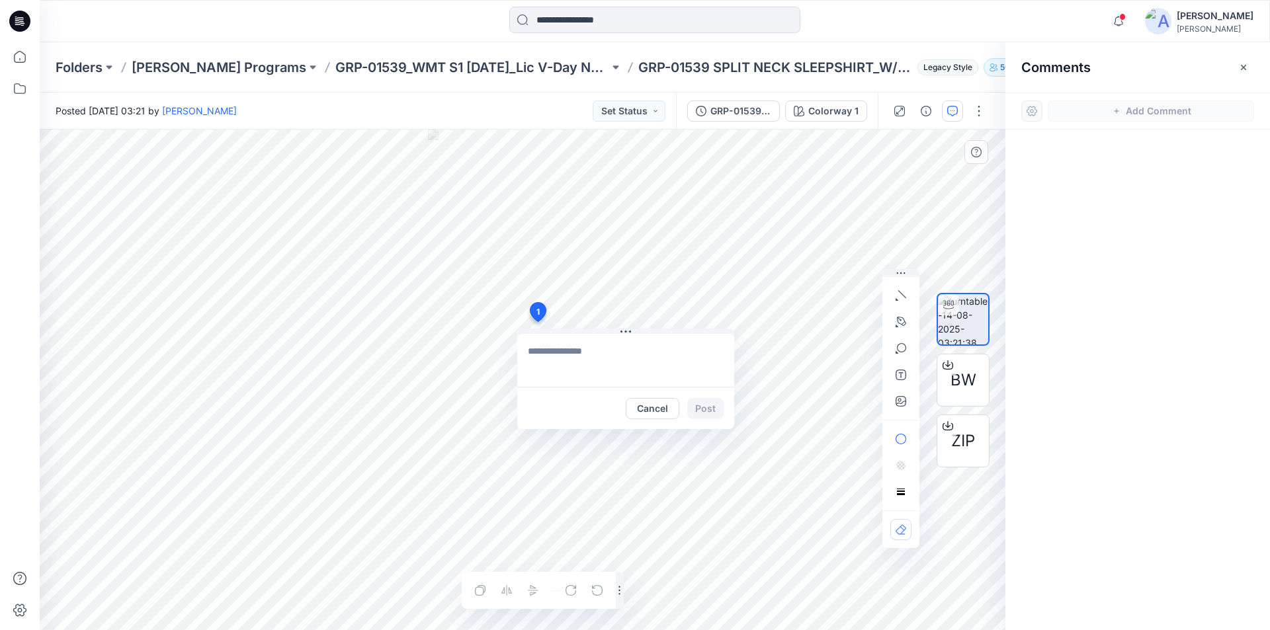
type textarea "**********"
click at [714, 415] on button "Post" at bounding box center [705, 408] width 36 height 21
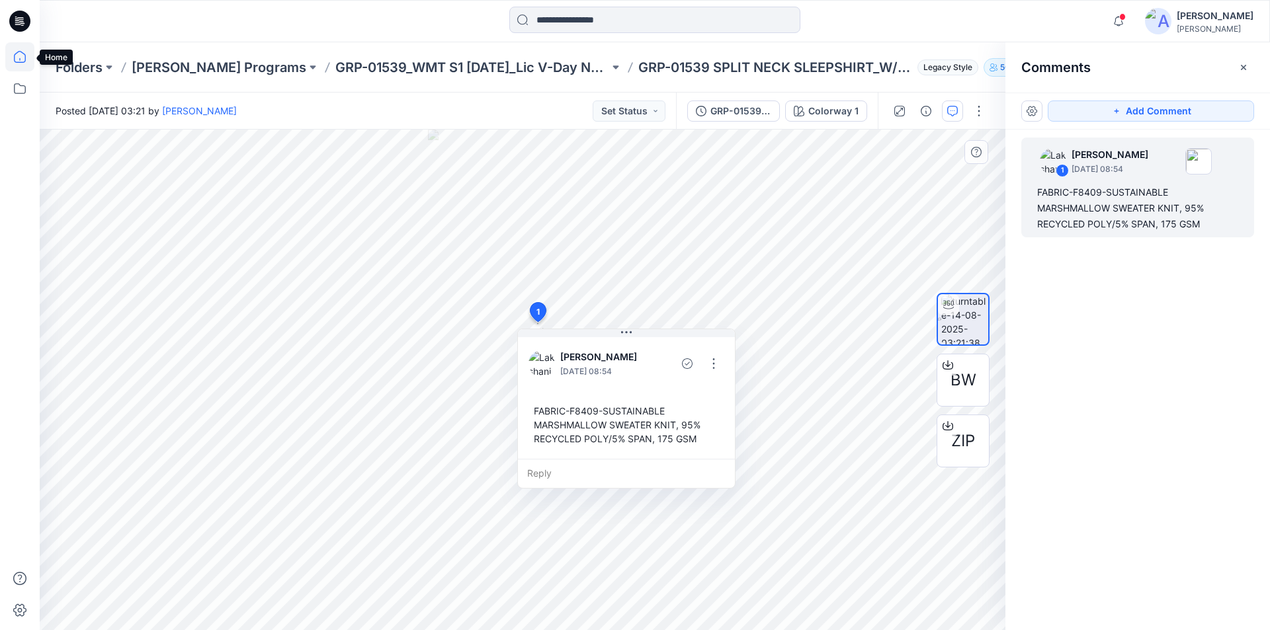
click at [22, 58] on icon at bounding box center [19, 56] width 29 height 29
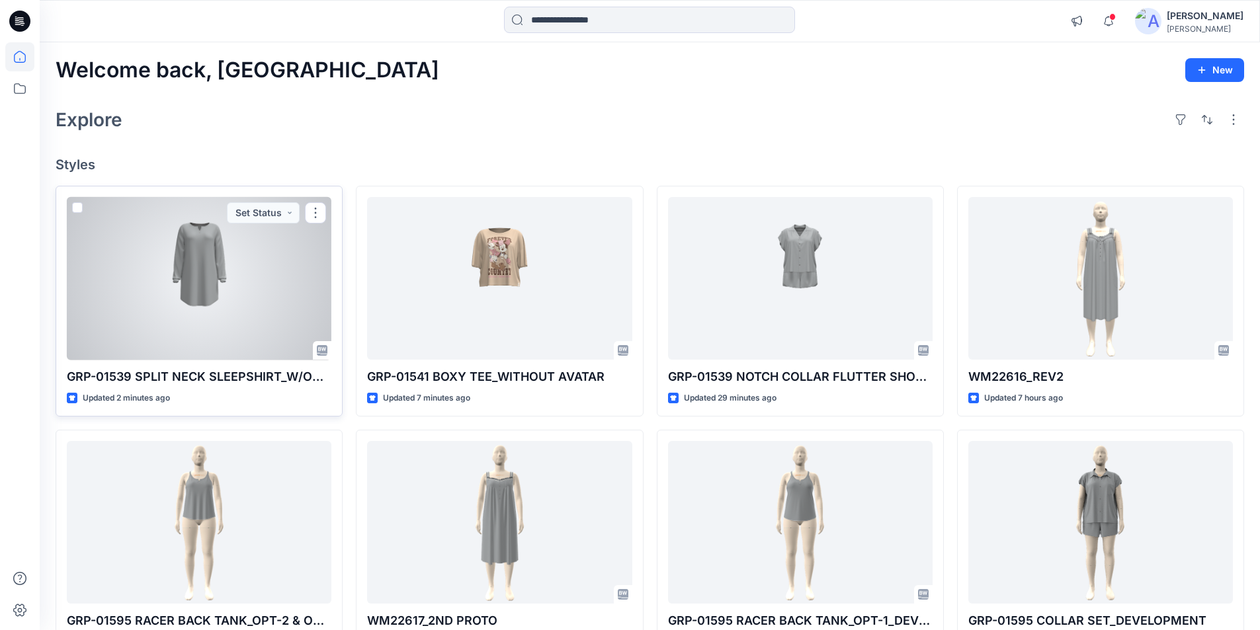
click at [237, 295] on div at bounding box center [199, 278] width 265 height 163
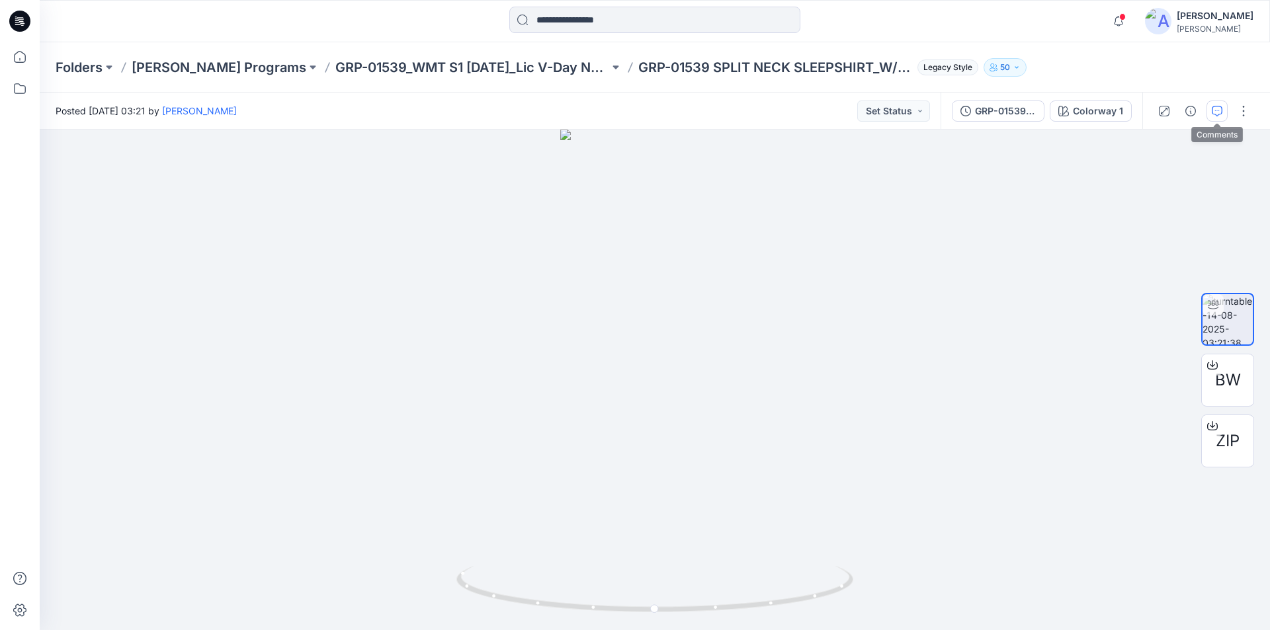
click at [1214, 107] on icon "button" at bounding box center [1217, 111] width 11 height 11
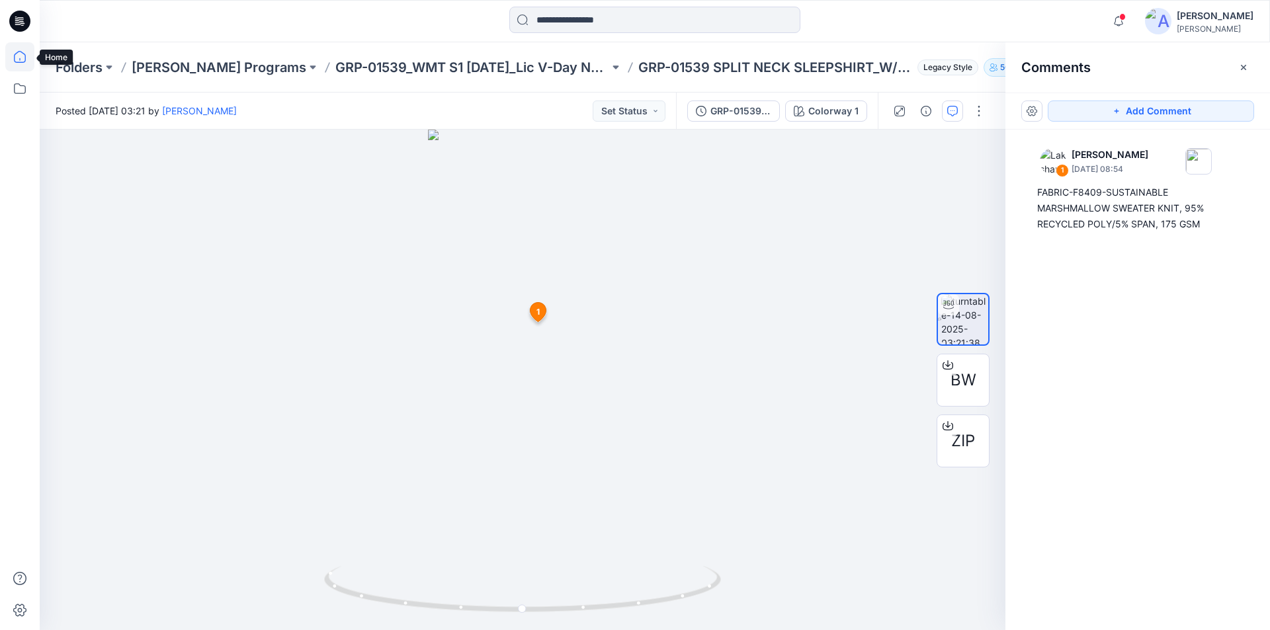
click at [19, 62] on icon at bounding box center [19, 56] width 29 height 29
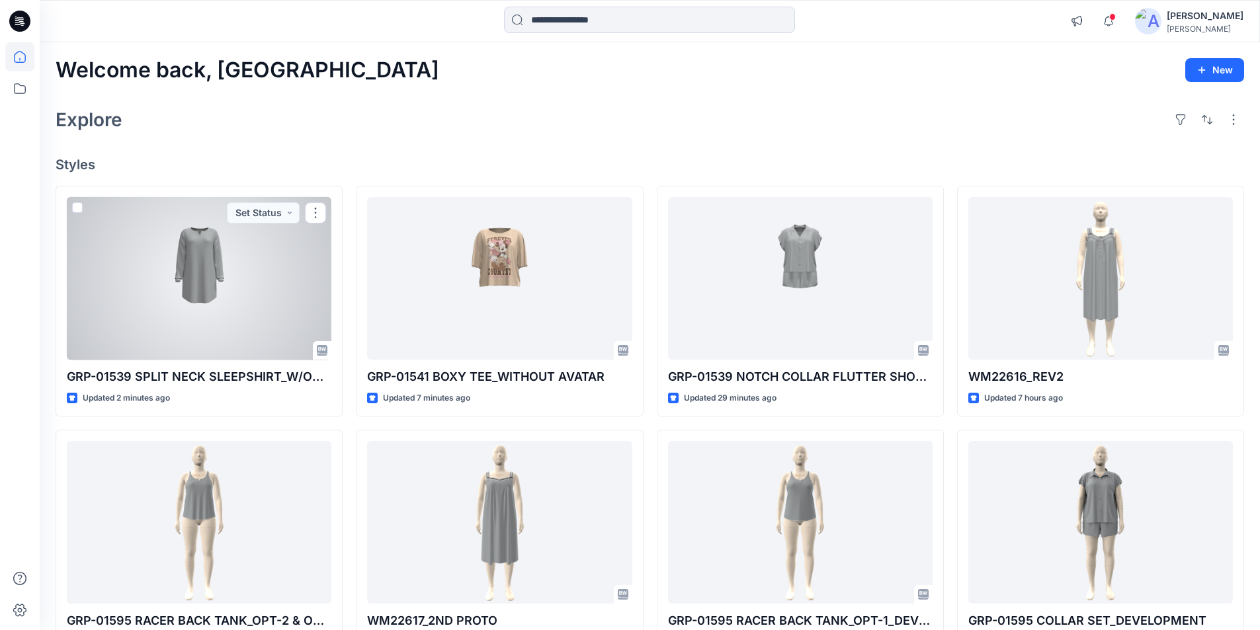
click at [261, 296] on div at bounding box center [199, 278] width 265 height 163
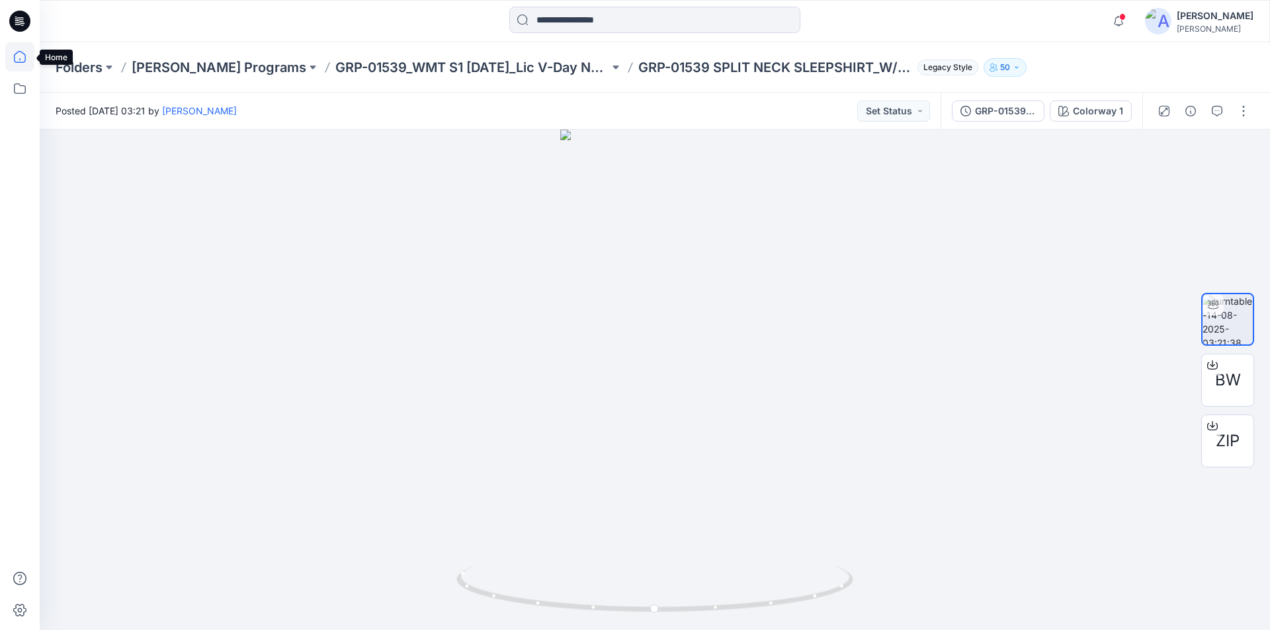
click at [21, 64] on icon at bounding box center [19, 56] width 29 height 29
